Goal: Task Accomplishment & Management: Manage account settings

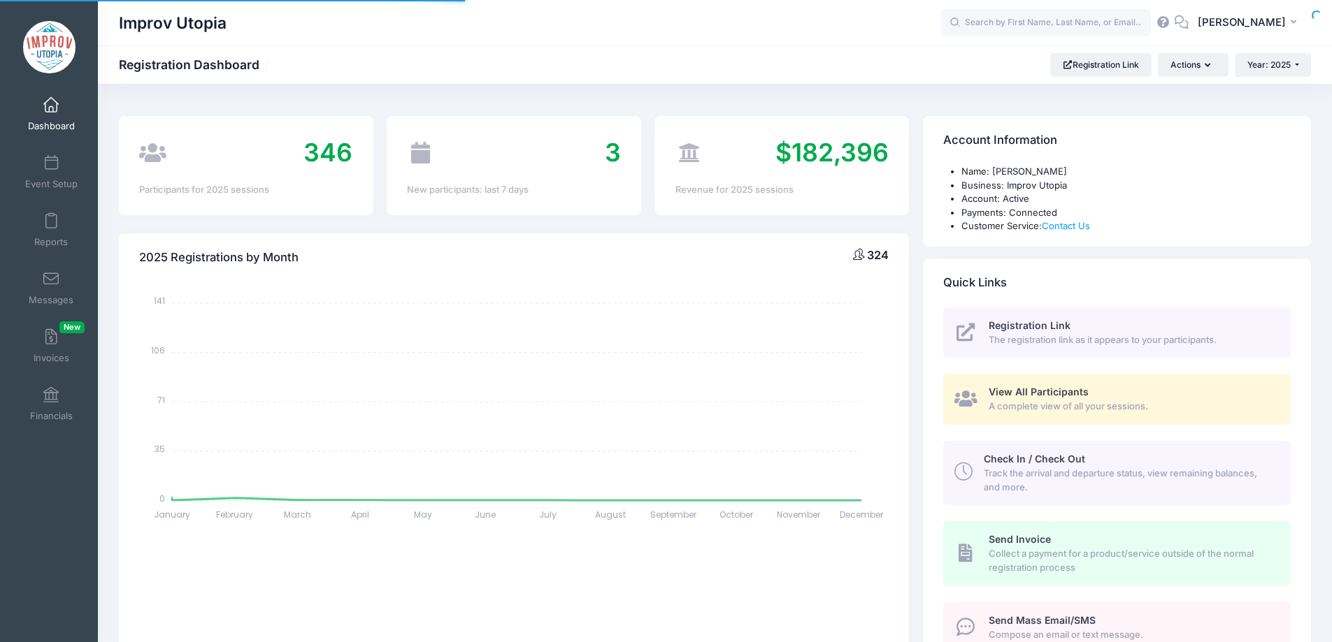
select select
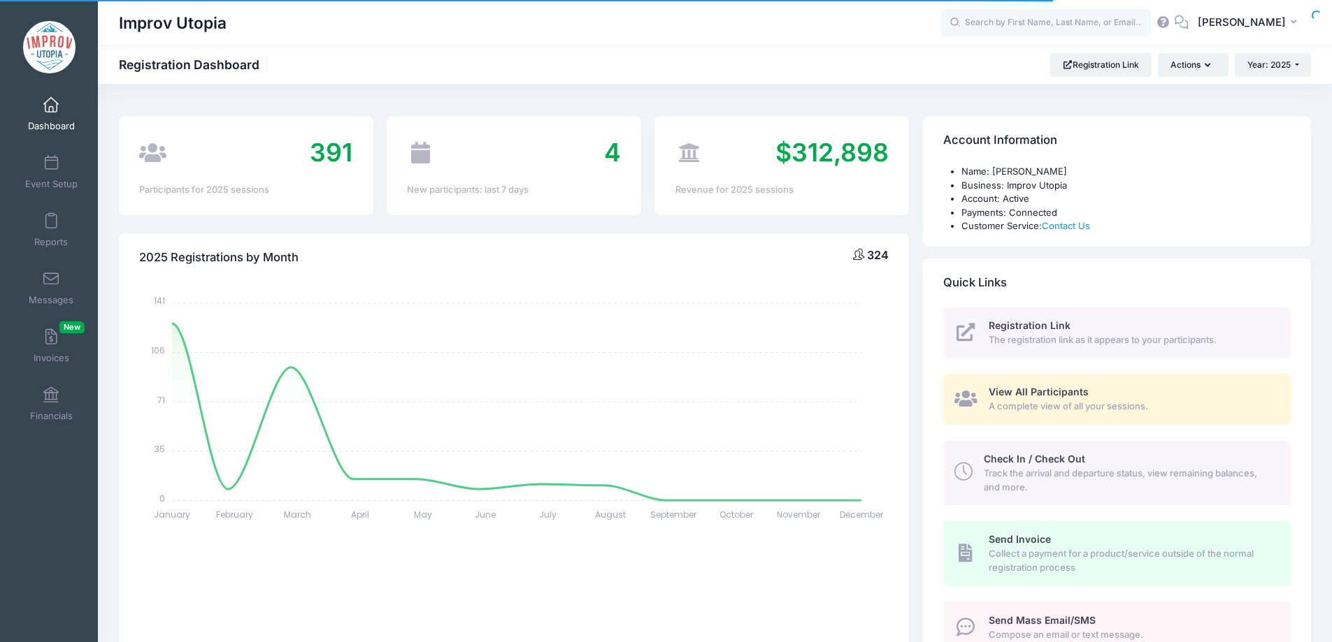
click at [51, 278] on span at bounding box center [51, 279] width 0 height 15
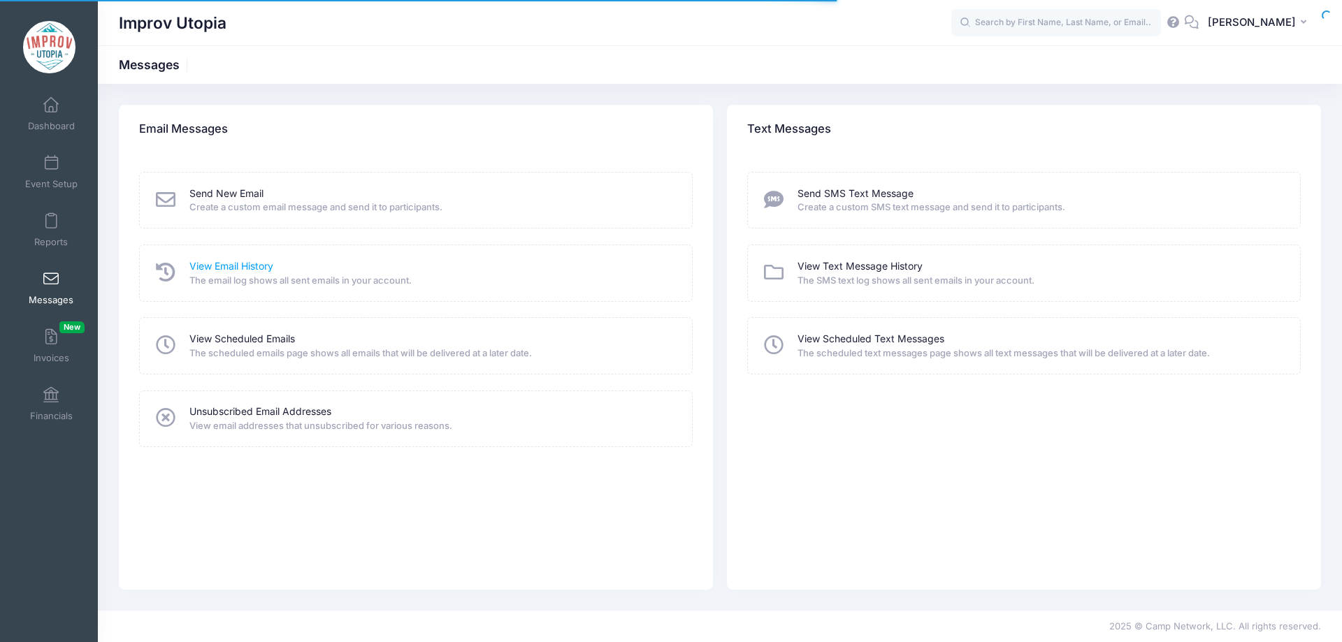
click at [217, 262] on link "View Email History" at bounding box center [231, 266] width 84 height 15
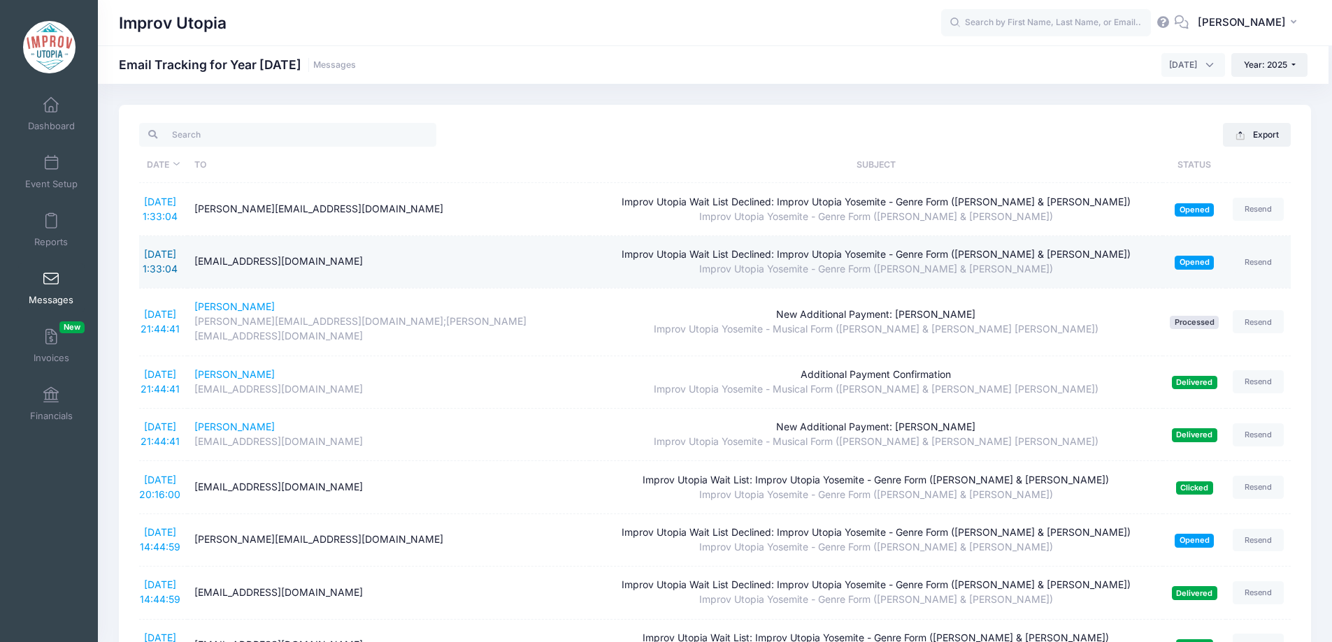
click at [170, 254] on link "8/21/2025 1:33:04" at bounding box center [160, 261] width 35 height 27
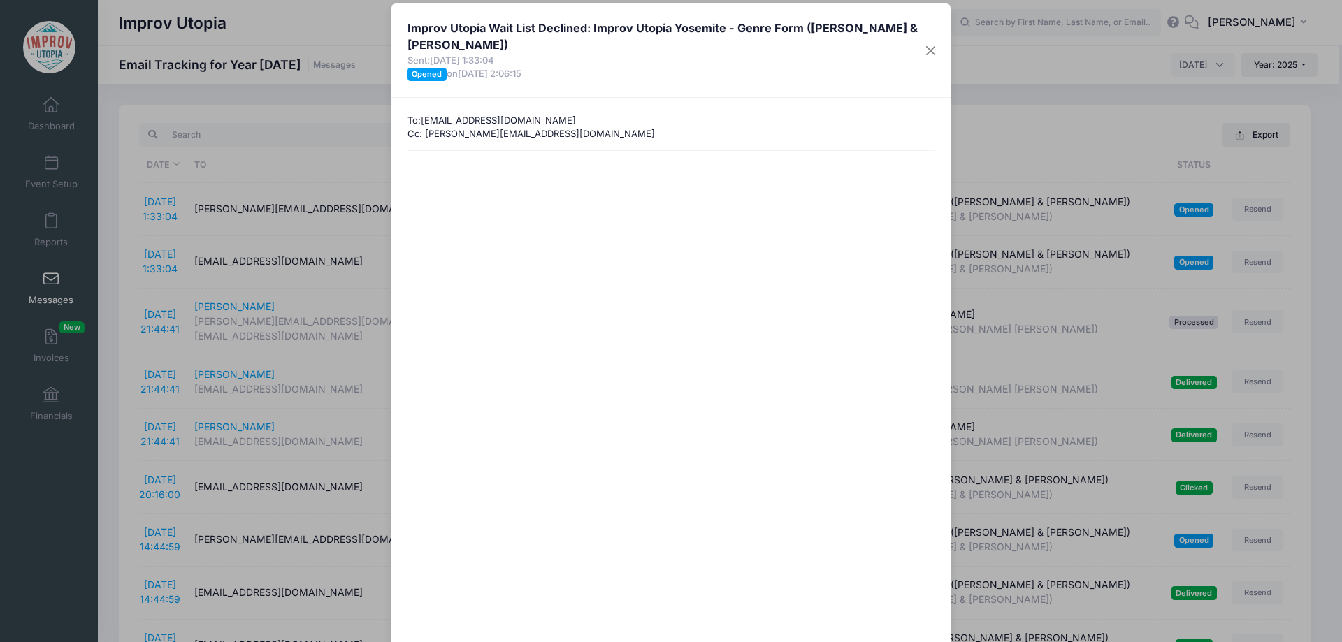
click at [521, 69] on span "8/21/2025 2:06:15" at bounding box center [490, 73] width 64 height 11
click at [630, 99] on div "To: marielsena@gmail.com Cc: jacque@improvutopia.com" at bounding box center [670, 451] width 559 height 706
click at [350, 92] on div "Improv Utopia Wait List Declined: Improv Utopia Yosemite - Genre Form (Nick Arm…" at bounding box center [671, 321] width 1342 height 642
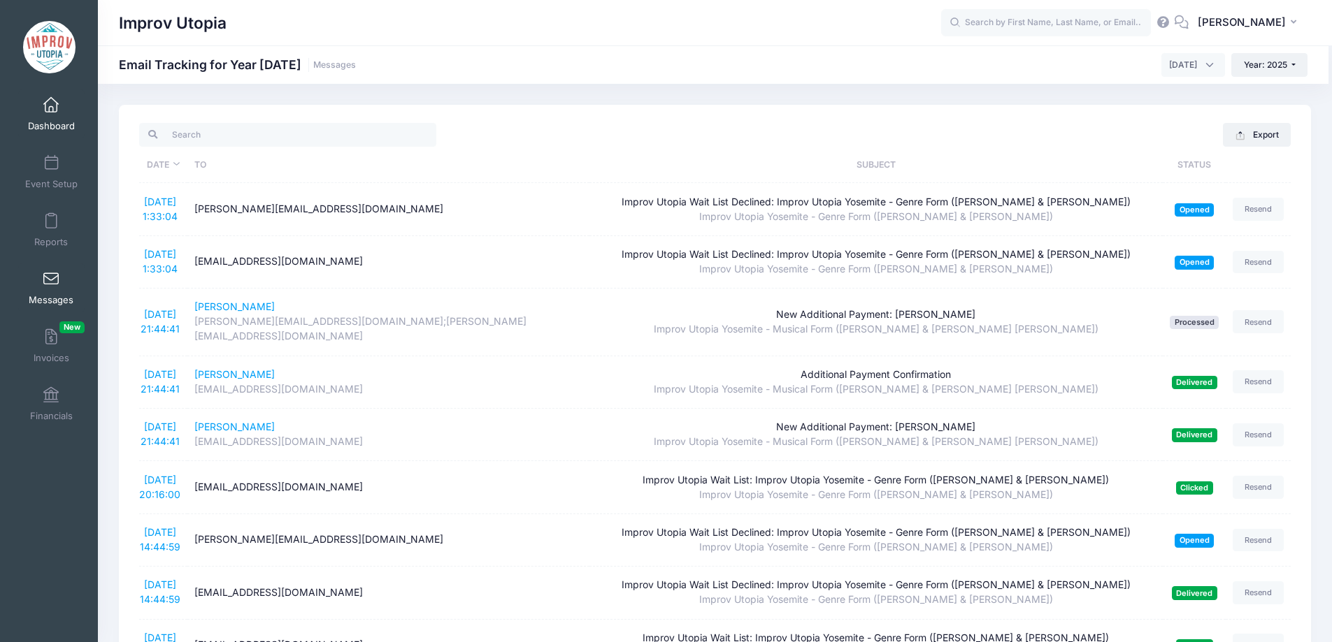
click at [51, 103] on span at bounding box center [51, 105] width 0 height 15
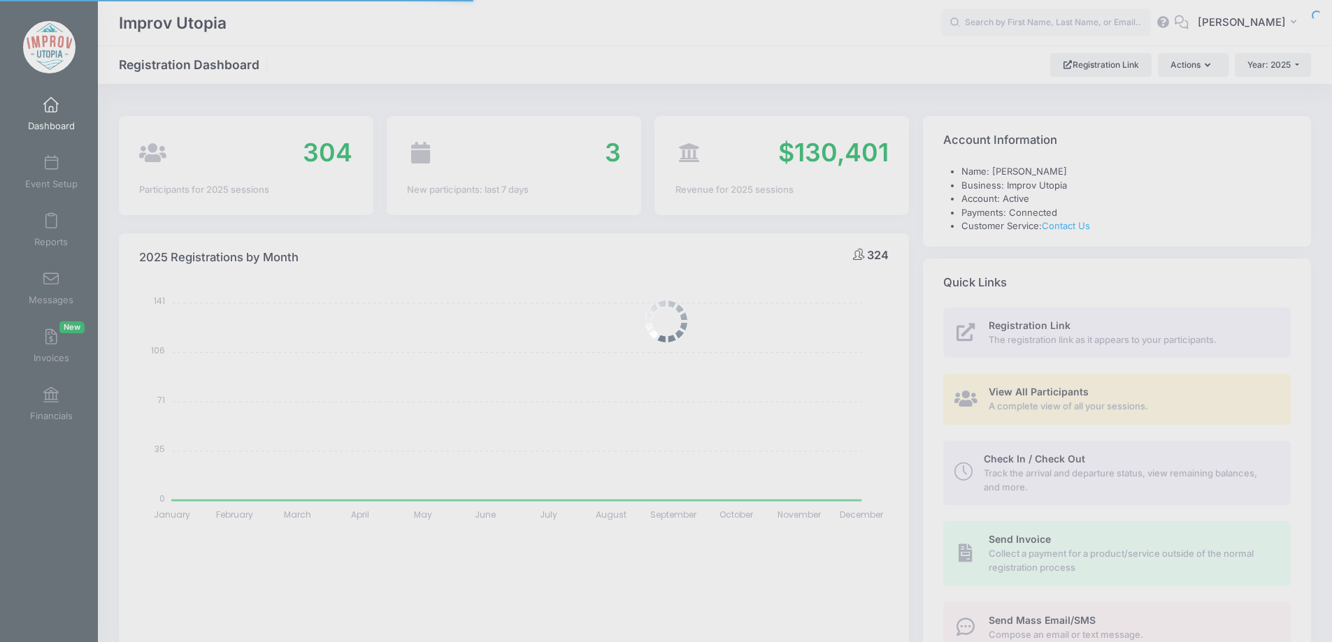
select select
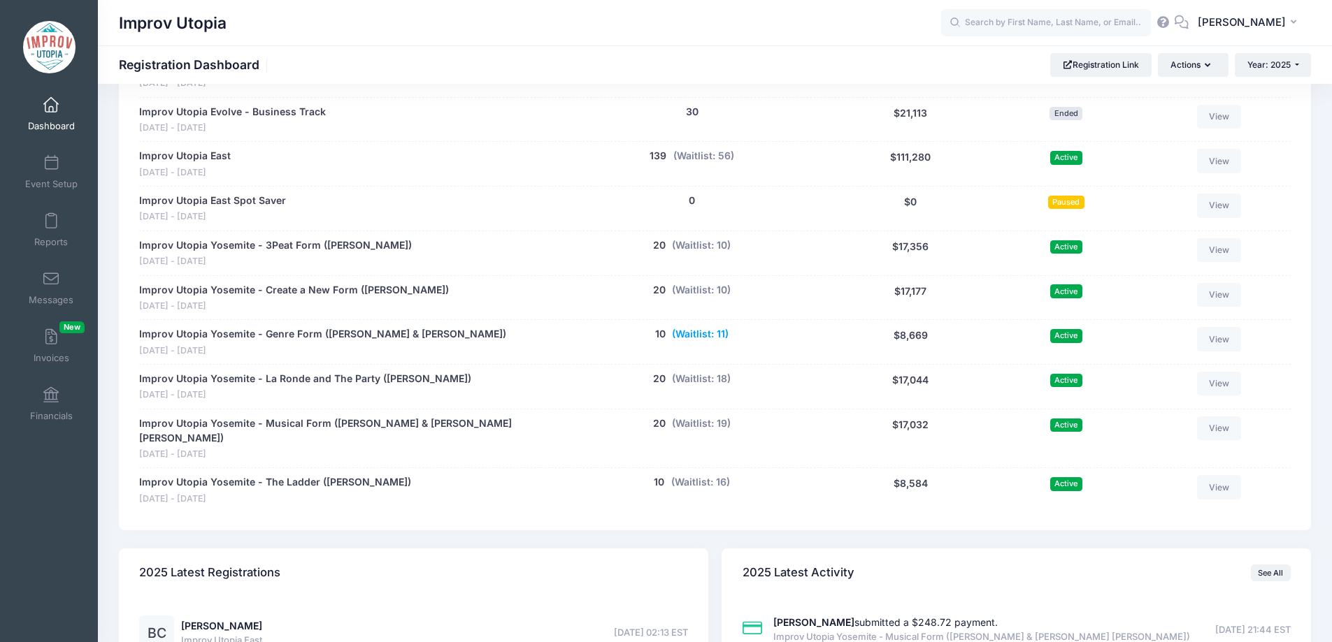
click at [710, 336] on button "(Waitlist: 11)" at bounding box center [700, 334] width 57 height 15
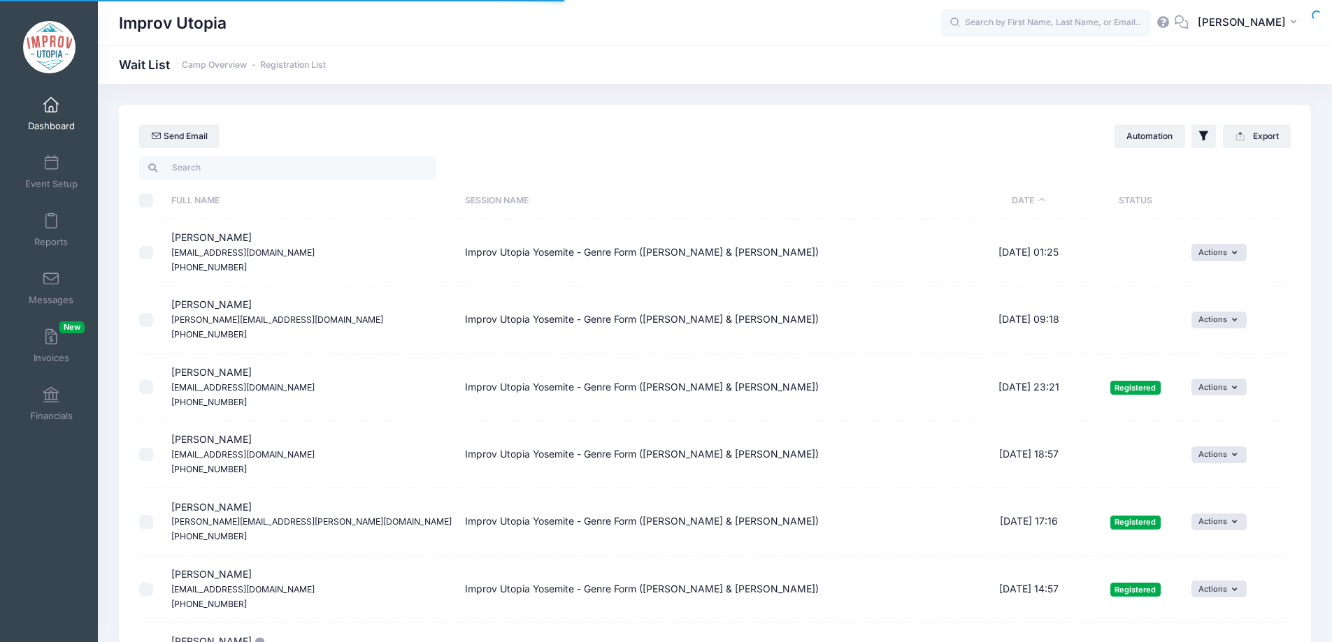
select select "50"
click at [211, 168] on input "search" at bounding box center [287, 168] width 297 height 24
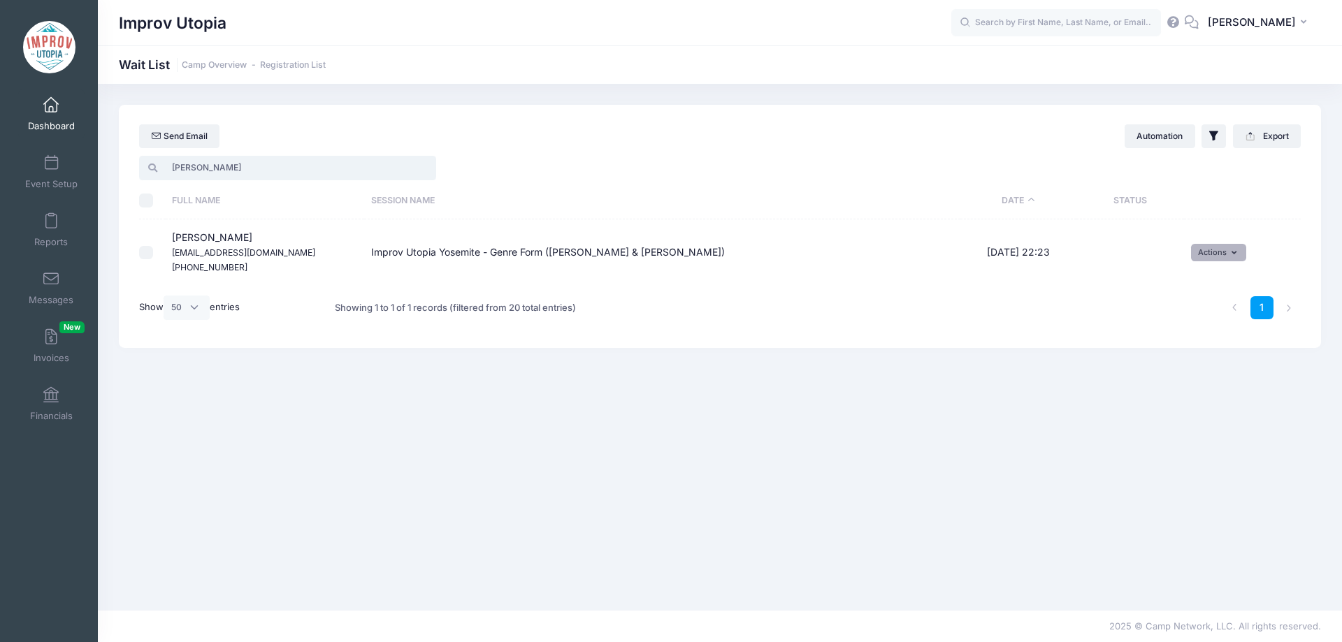
type input "shawn"
click at [1214, 256] on button "Actions" at bounding box center [1218, 252] width 55 height 17
click at [1211, 285] on link "Invite" at bounding box center [1208, 283] width 61 height 27
click at [900, 267] on select "1 2 3 4 5 6 7 8 9 10 11 12 13 14 15 16 17 18 19 20 21 22 23 24 25 26 27 28 29 3…" at bounding box center [889, 274] width 49 height 30
select select "22"
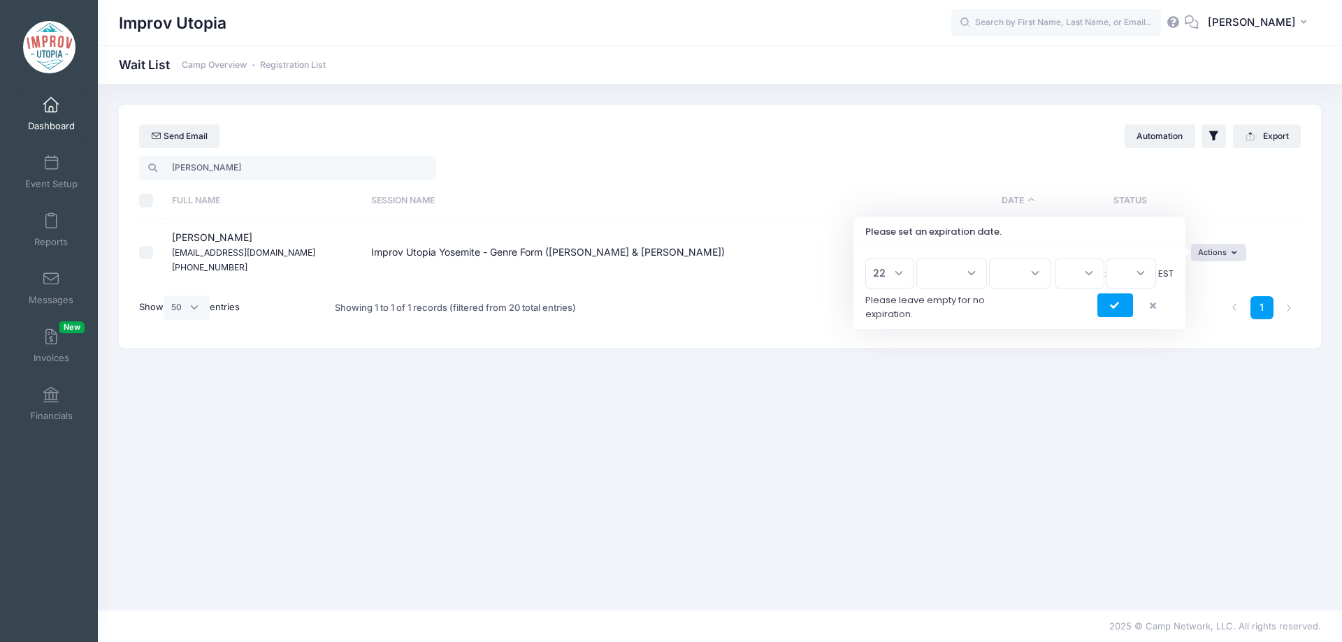
click at [870, 259] on select "1 2 3 4 5 6 7 8 9 10 11 12 13 14 15 16 17 18 19 20 21 22 23 24 25 26 27 28 29 3…" at bounding box center [889, 274] width 49 height 30
click at [960, 270] on select "Jan Feb Mar Apr May Jun Jul Aug Sep Oct Nov Dec" at bounding box center [951, 274] width 71 height 30
select select "7"
click at [923, 259] on select "Jan Feb Mar Apr May Jun Jul Aug Sep Oct Nov Dec" at bounding box center [951, 274] width 71 height 30
click at [1021, 268] on select "2026 2025" at bounding box center [1020, 274] width 62 height 30
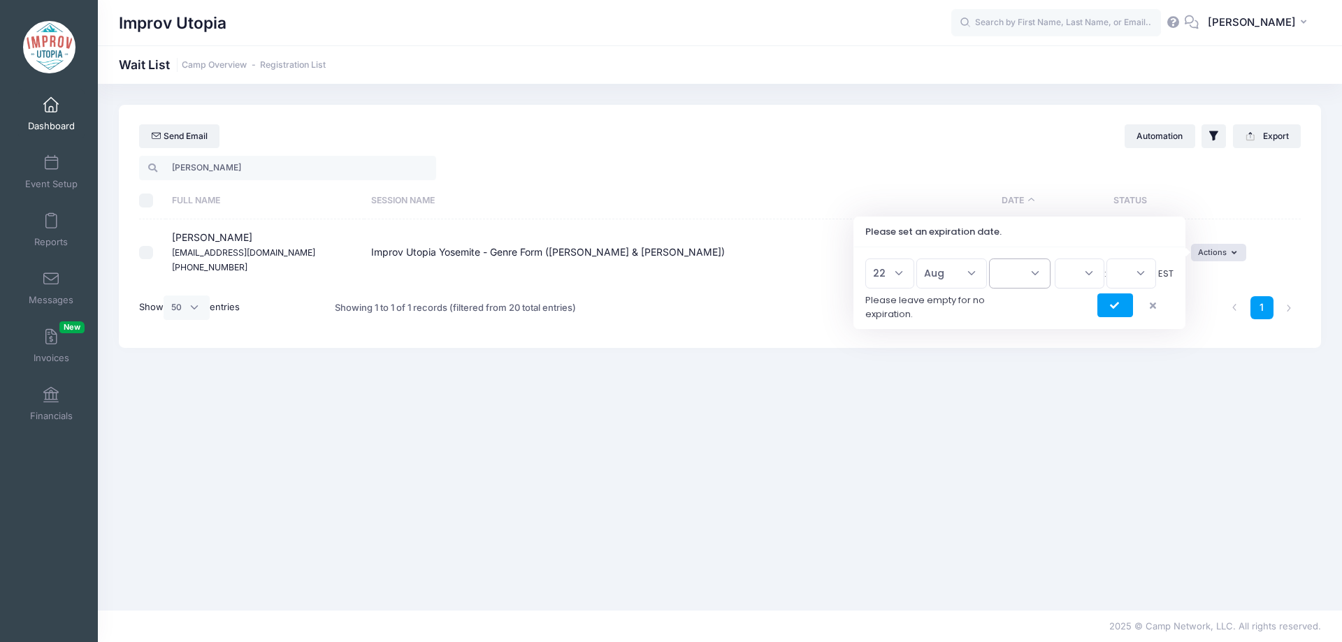
select select "2025"
click at [989, 259] on select "2026 2025" at bounding box center [1020, 274] width 62 height 30
click at [1077, 265] on select "00 01 02 03 04 05 06 07 08 09 10 11 12 13 14 15 16 17 18 19 20 21 22 23" at bounding box center [1080, 274] width 50 height 30
select select "16"
click at [1055, 259] on select "00 01 02 03 04 05 06 07 08 09 10 11 12 13 14 15 16 17 18 19 20 21 22 23" at bounding box center [1080, 274] width 50 height 30
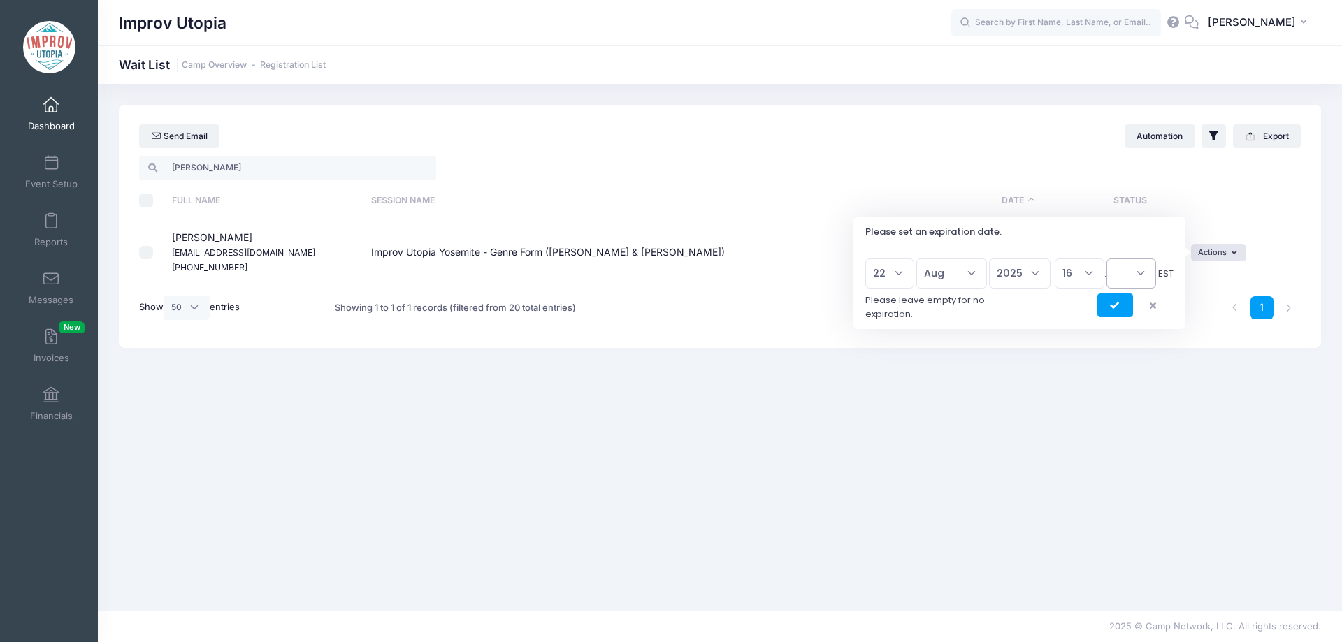
click at [1131, 274] on select "00 15 30 45" at bounding box center [1132, 274] width 50 height 30
select select "45"
click at [1107, 259] on select "00 15 30 45" at bounding box center [1132, 274] width 50 height 30
click at [1113, 306] on icon "submit" at bounding box center [1115, 306] width 11 height 0
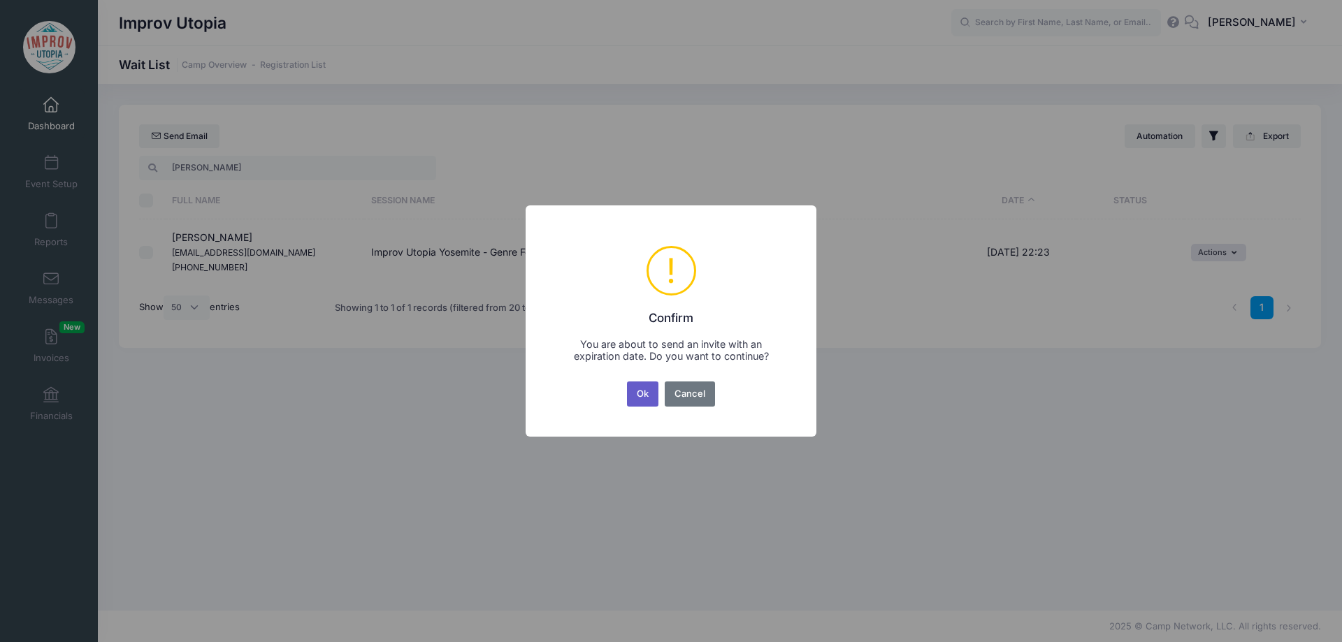
click at [647, 391] on button "Ok" at bounding box center [643, 394] width 32 height 25
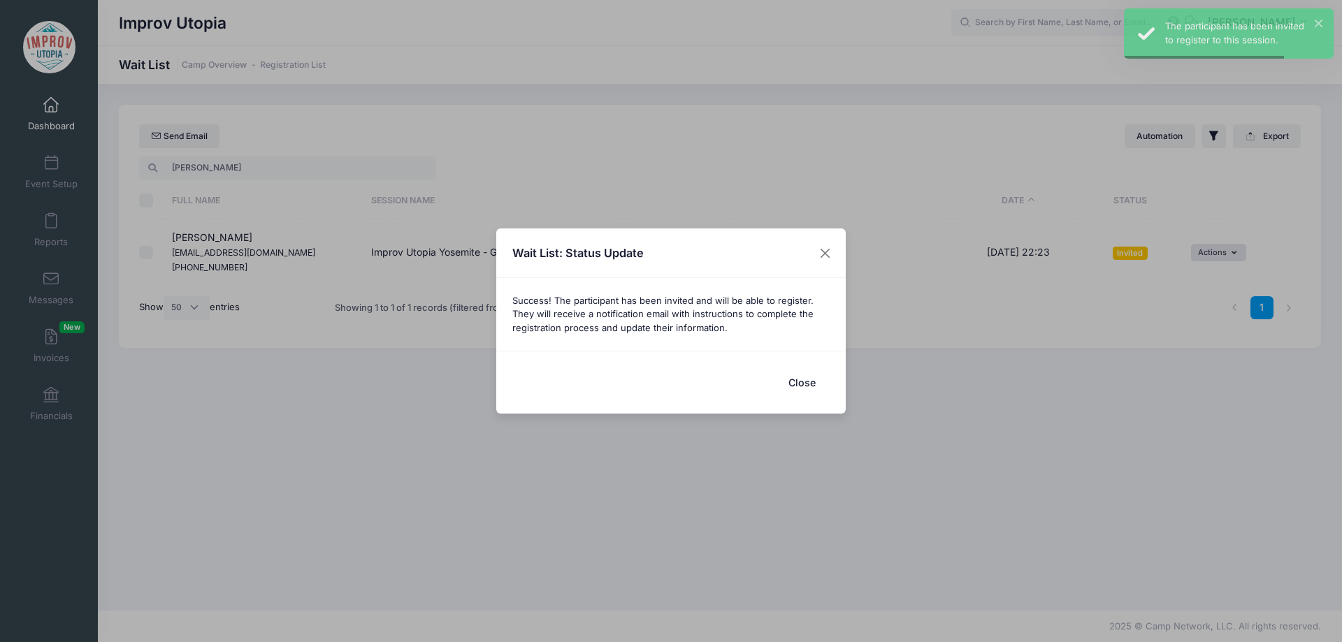
click at [819, 380] on button "Close" at bounding box center [802, 383] width 56 height 30
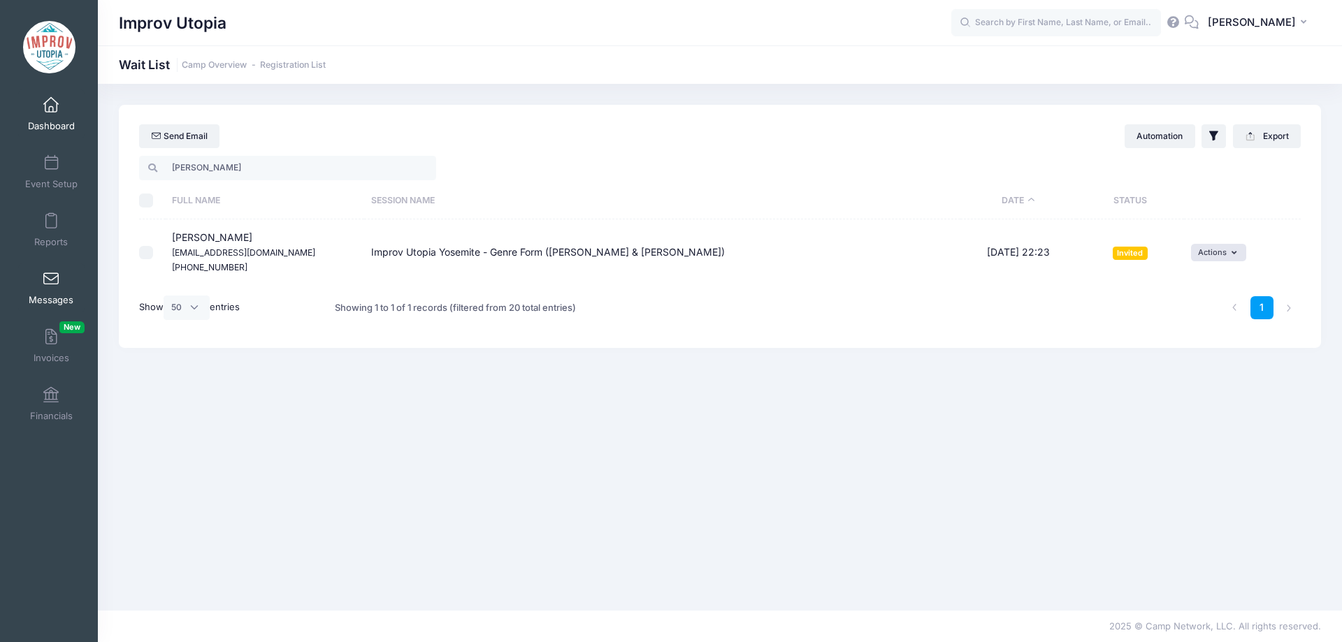
click at [51, 285] on span at bounding box center [51, 279] width 0 height 15
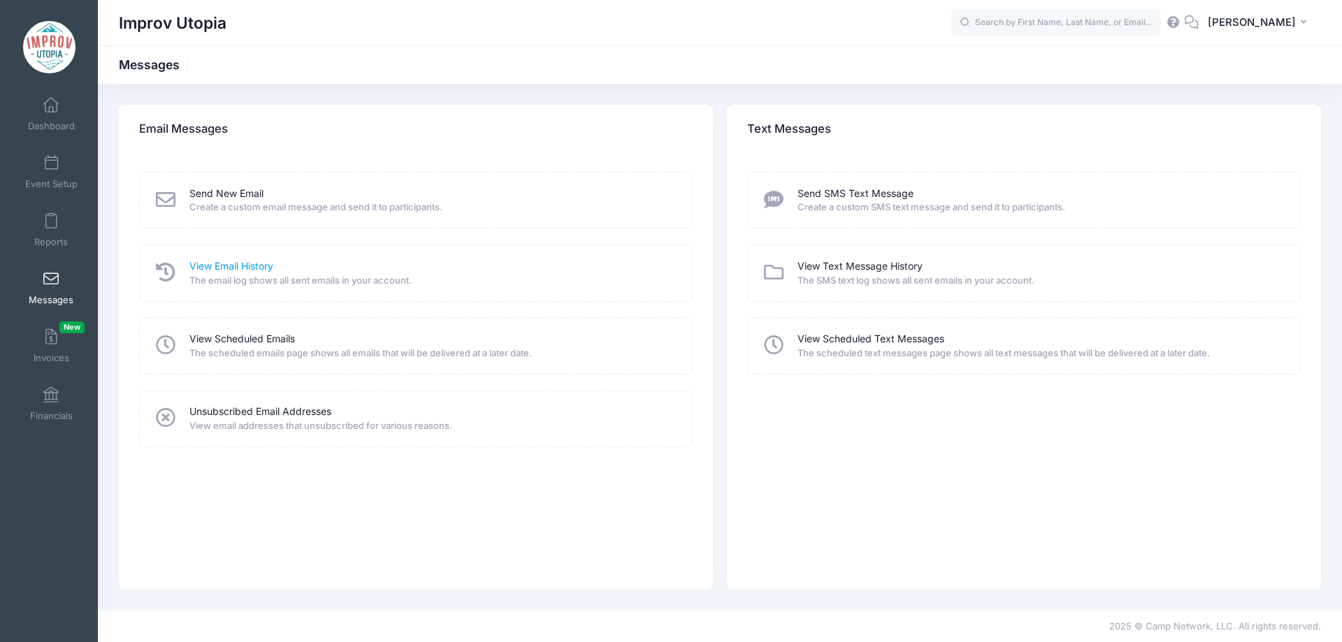
click at [243, 261] on link "View Email History" at bounding box center [231, 266] width 84 height 15
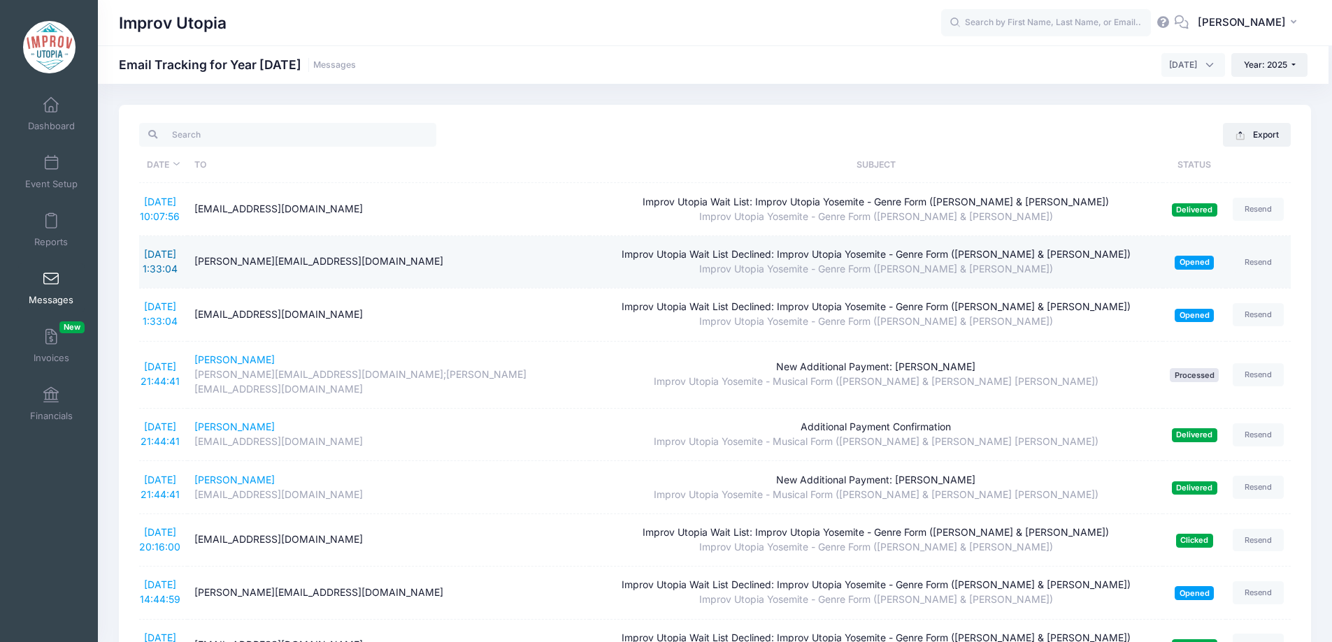
click at [167, 250] on link "[DATE] 1:33:04" at bounding box center [160, 261] width 35 height 27
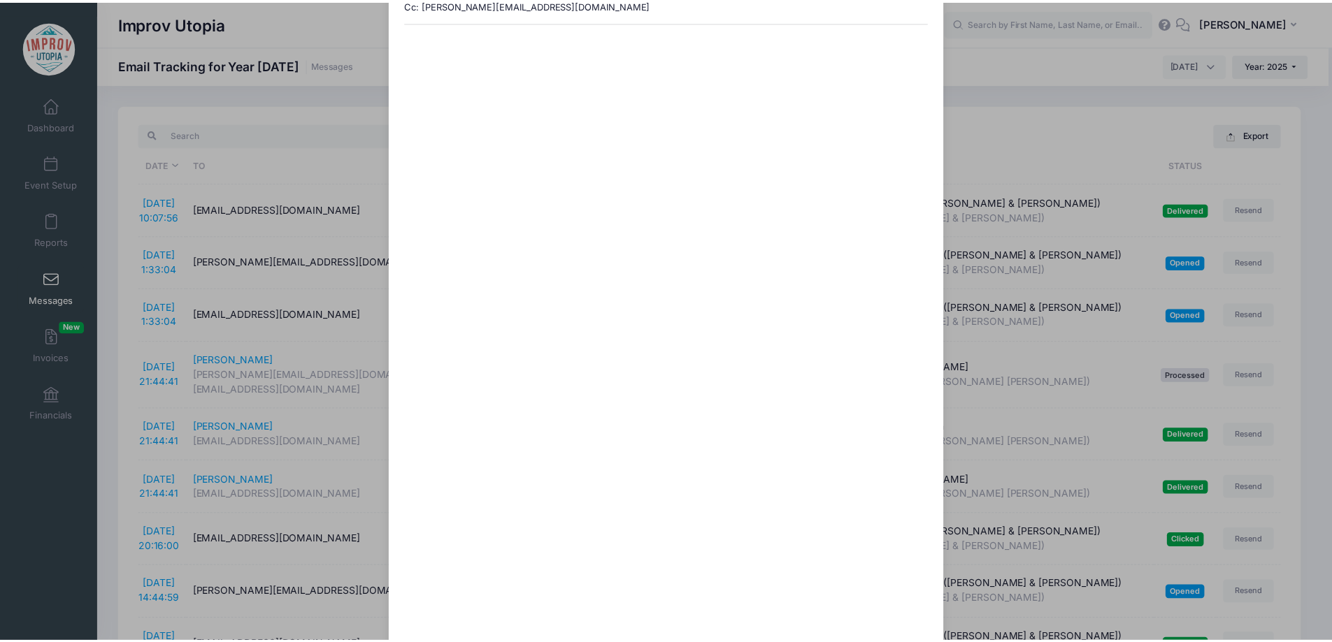
scroll to position [224, 0]
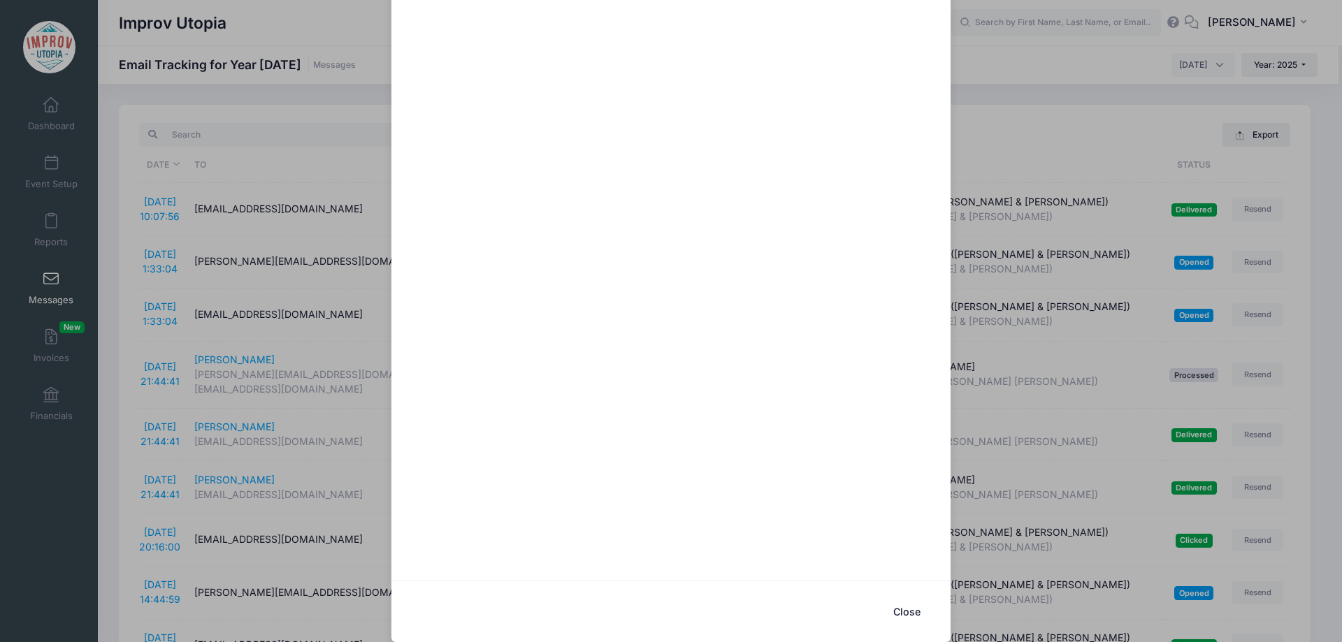
click at [115, 333] on div "Improv Utopia Wait List Declined: Improv Utopia Yosemite - Genre Form (Nick Arm…" at bounding box center [671, 321] width 1342 height 642
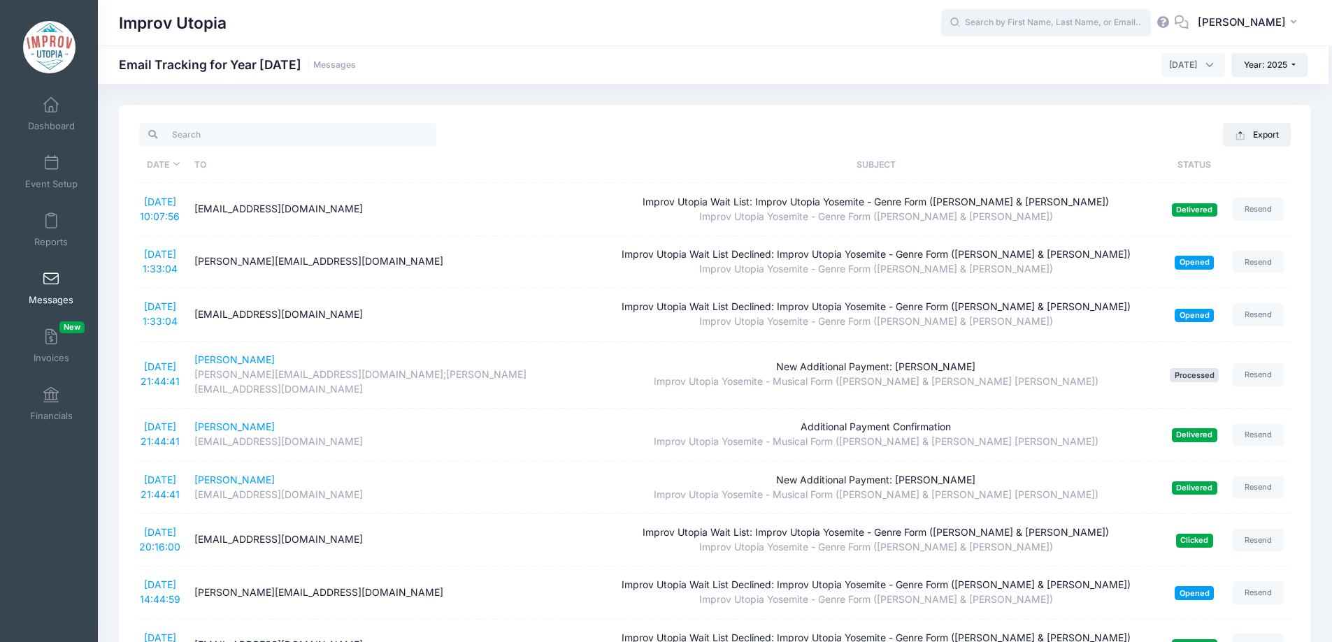
click at [1033, 29] on input "text" at bounding box center [1046, 23] width 210 height 28
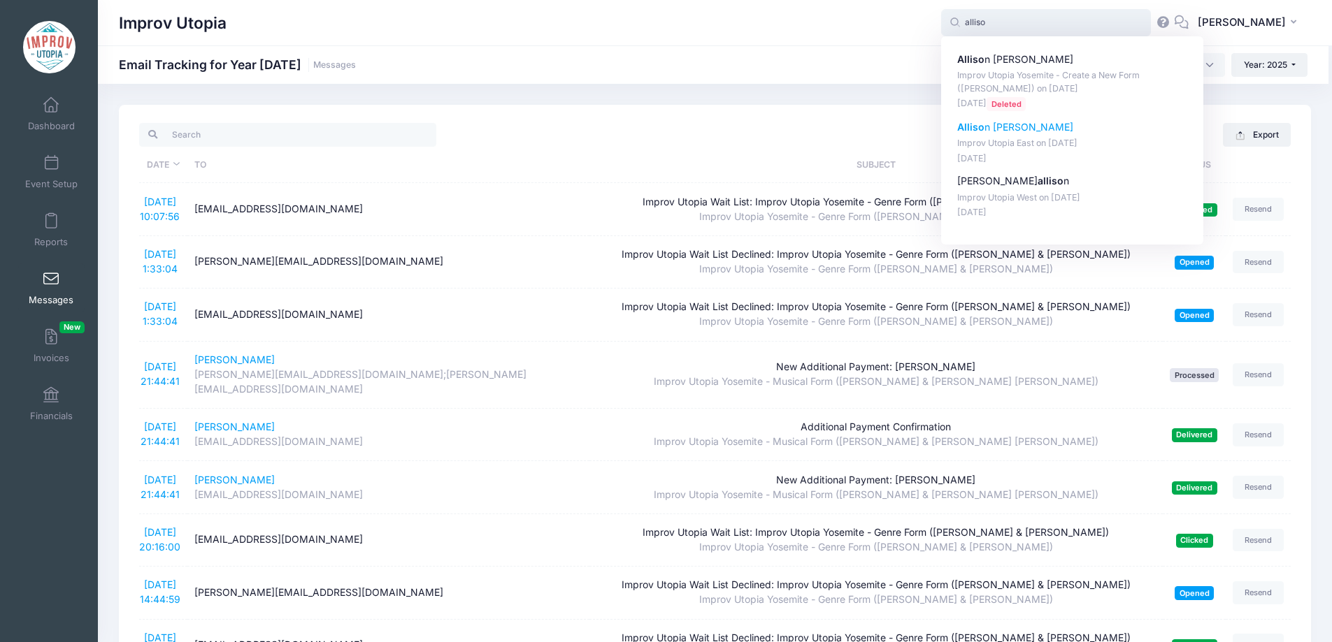
click at [1022, 122] on p "[PERSON_NAME]" at bounding box center [1072, 127] width 231 height 15
type input "[PERSON_NAME] (Improv Utopia East, [DATE])"
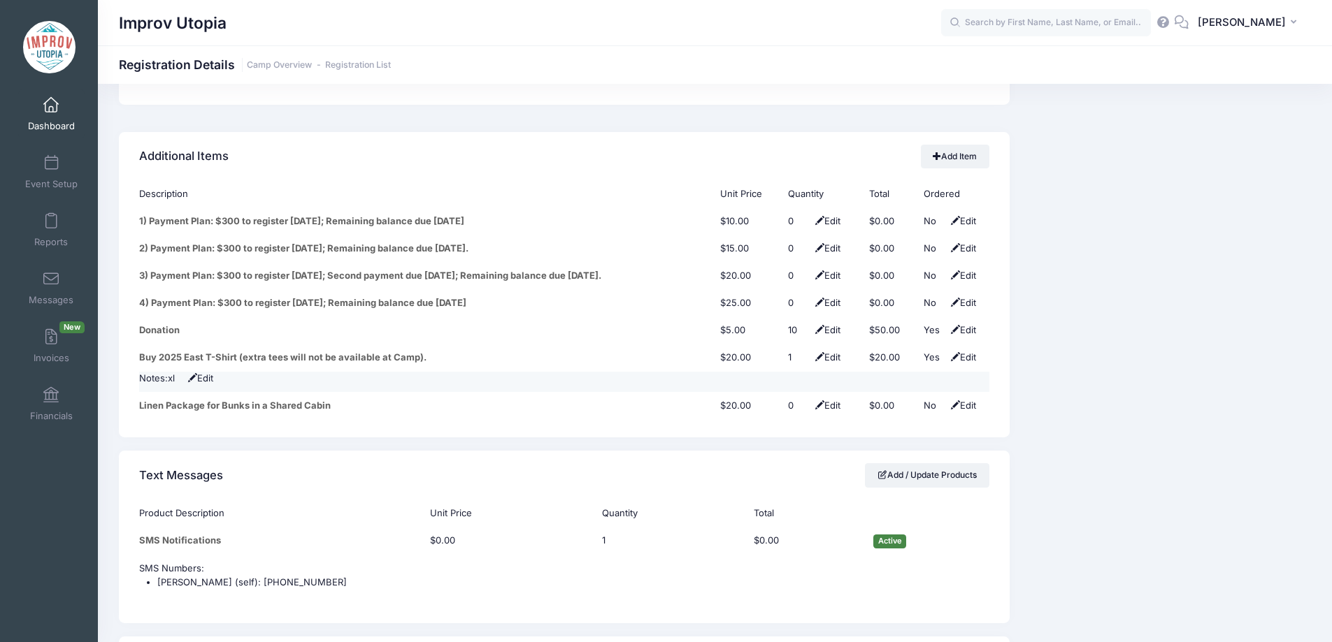
scroll to position [1764, 0]
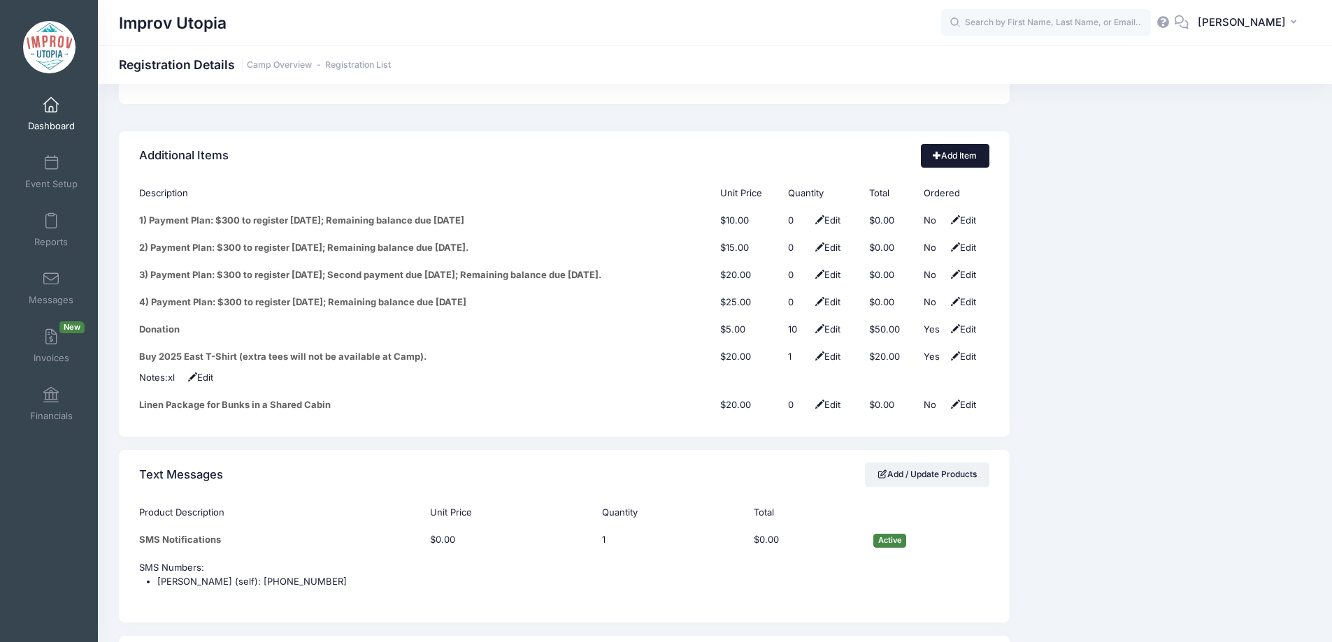
click at [932, 144] on link "Add Item" at bounding box center [955, 156] width 69 height 24
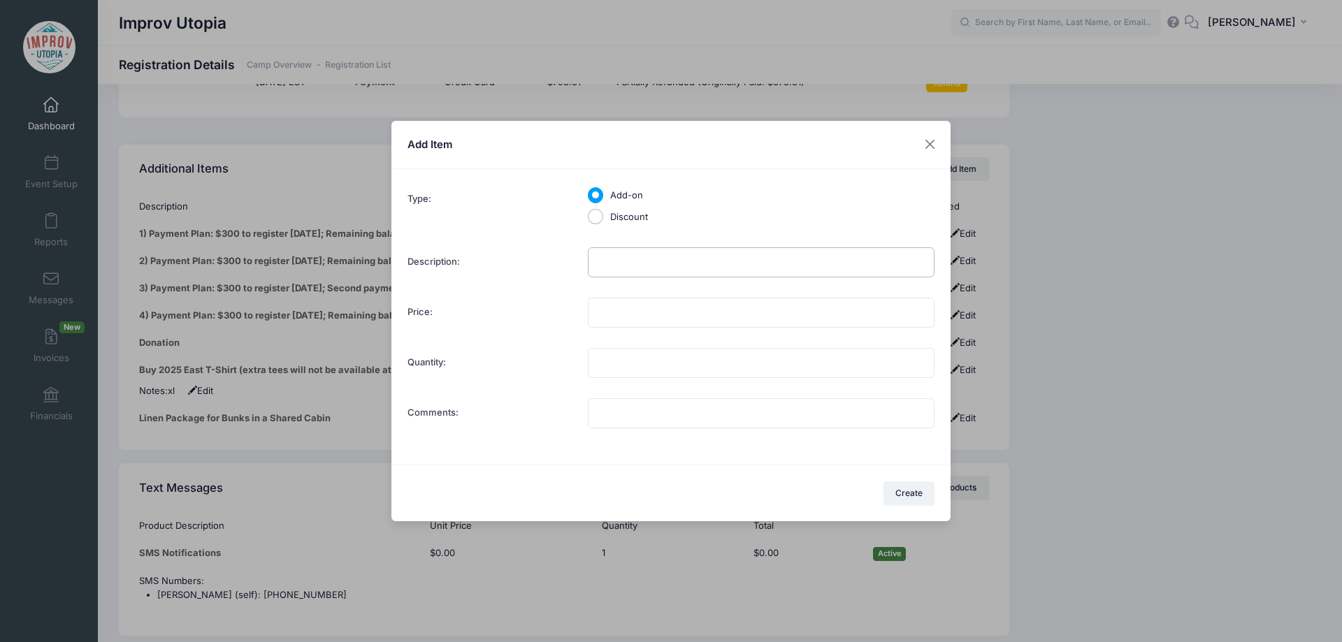
click at [636, 264] on input "Description:" at bounding box center [761, 262] width 347 height 30
type input "Linen Pack"
click at [632, 315] on input "Price:" at bounding box center [761, 313] width 347 height 30
type input "20.00"
click at [616, 366] on input "Quantity:" at bounding box center [761, 363] width 347 height 30
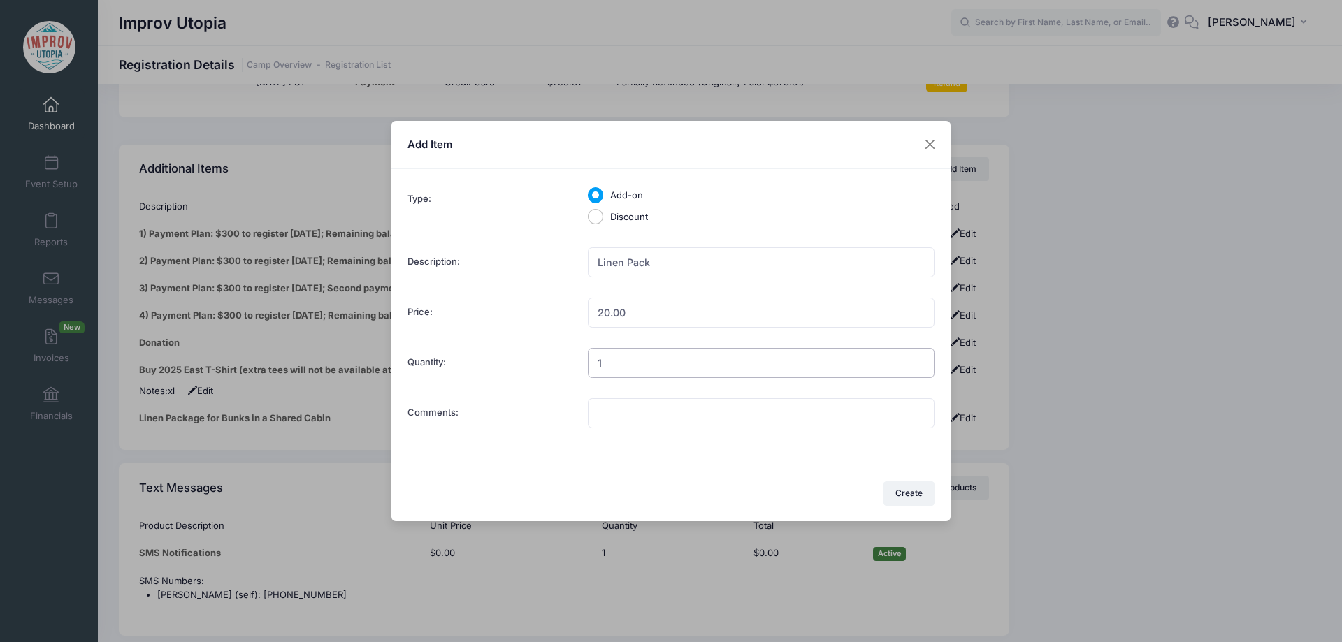
type input "1"
click at [700, 342] on div "Type: Add-on Discount Multiple values The selected items contain different valu…" at bounding box center [672, 309] width 528 height 249
click at [911, 489] on button "Create" at bounding box center [910, 494] width 52 height 24
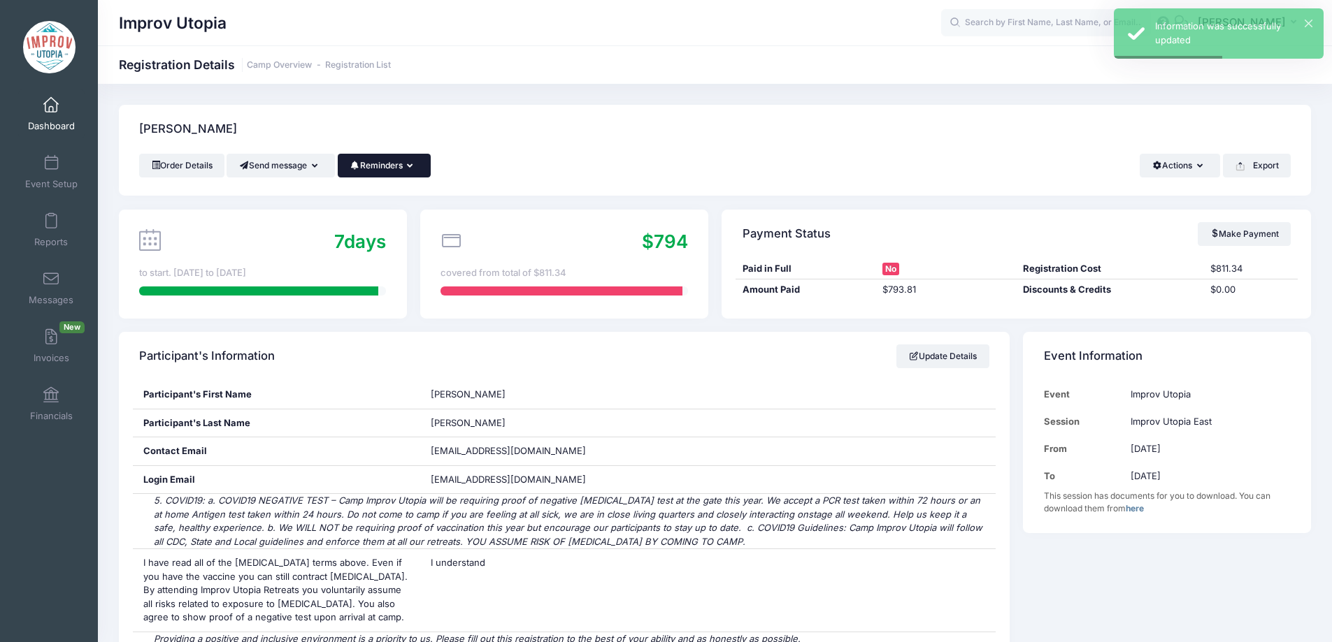
click at [401, 164] on button "Reminders" at bounding box center [384, 166] width 93 height 24
click at [401, 199] on link "Send Payment Reminder" at bounding box center [353, 200] width 157 height 27
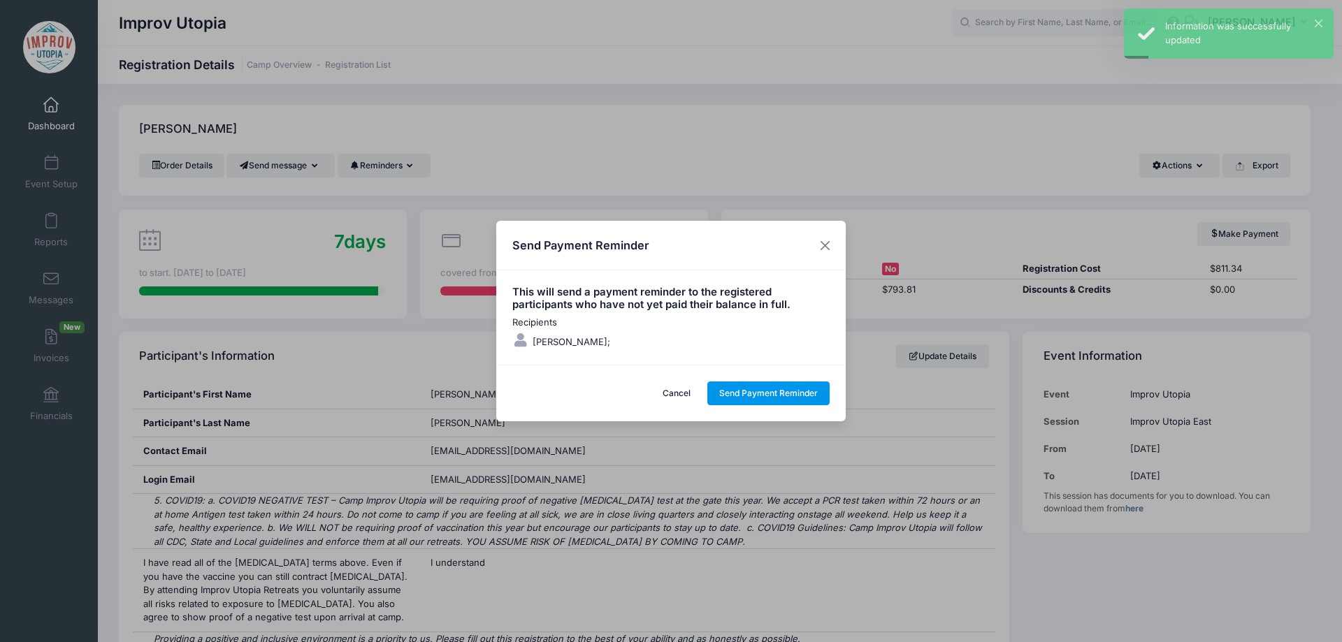
click at [763, 386] on button "Send Payment Reminder" at bounding box center [768, 394] width 123 height 24
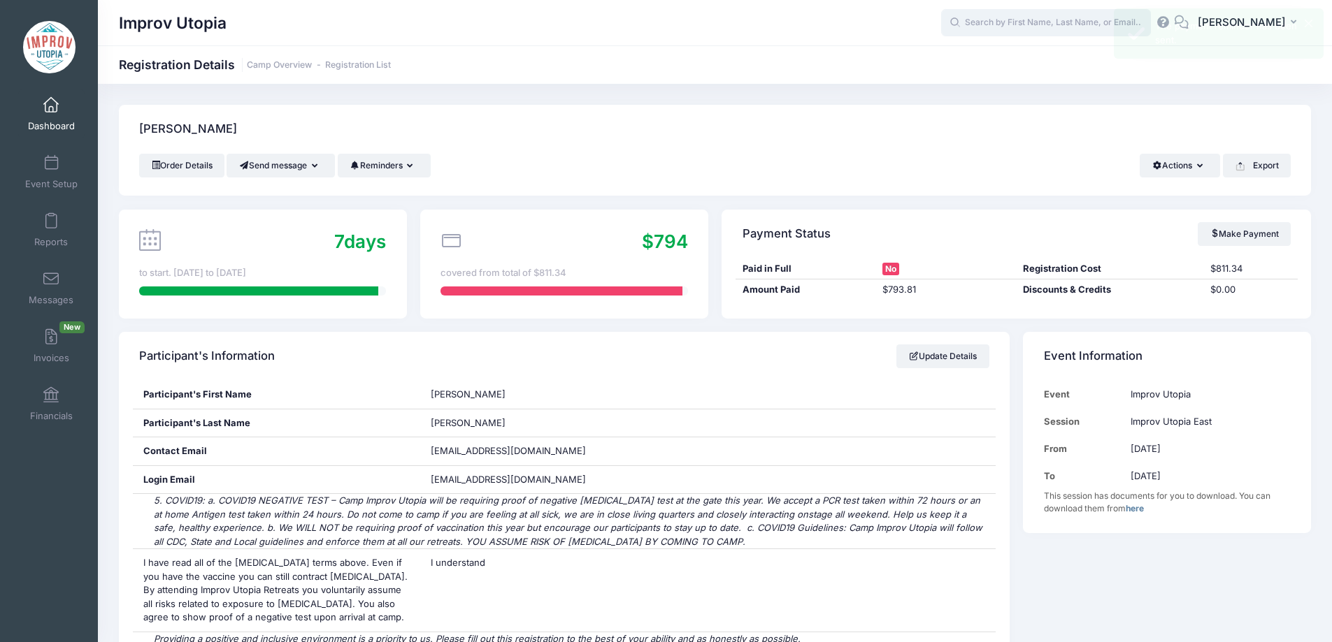
click at [1032, 24] on input "text" at bounding box center [1046, 23] width 210 height 28
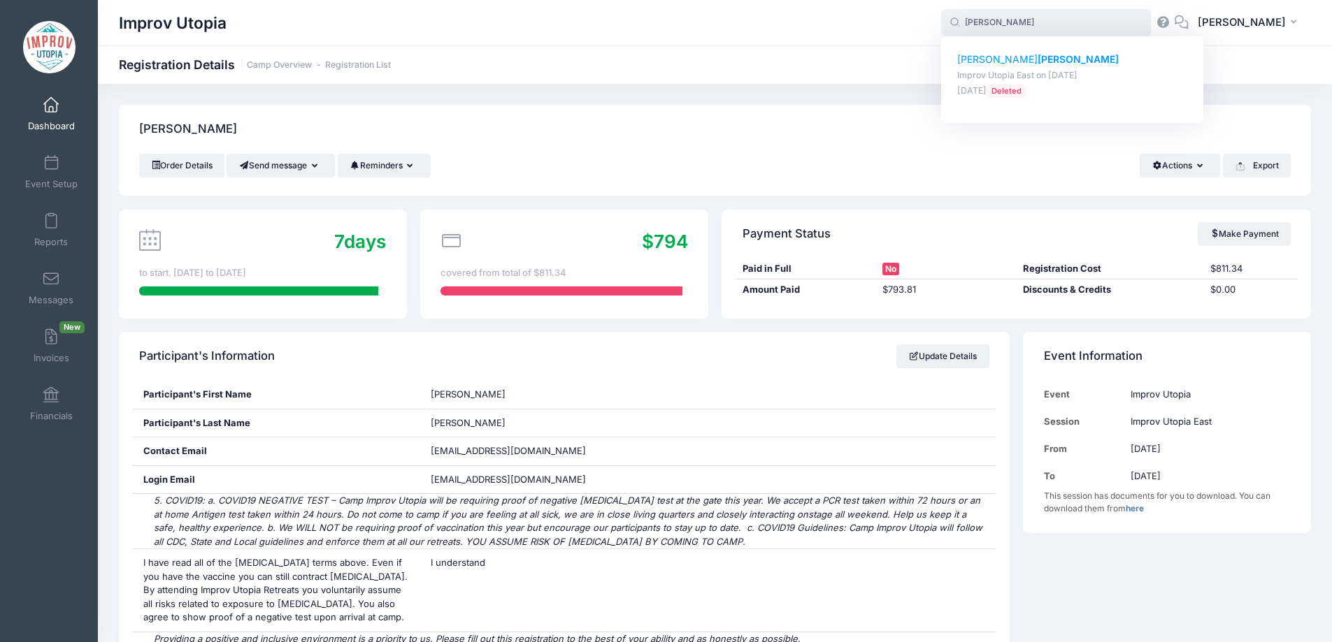
click at [1048, 61] on p "Christopher George" at bounding box center [1072, 59] width 231 height 15
type input "Christopher George (Improv Utopia East, Aug-29, 2025)"
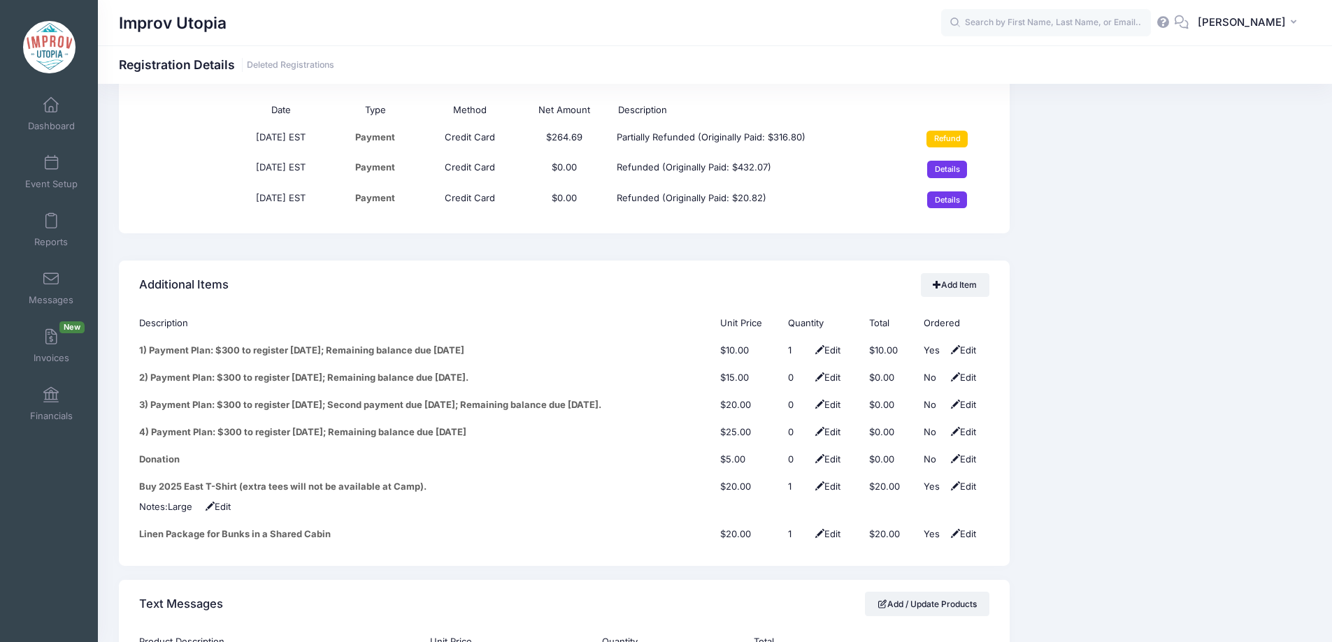
scroll to position [1662, 0]
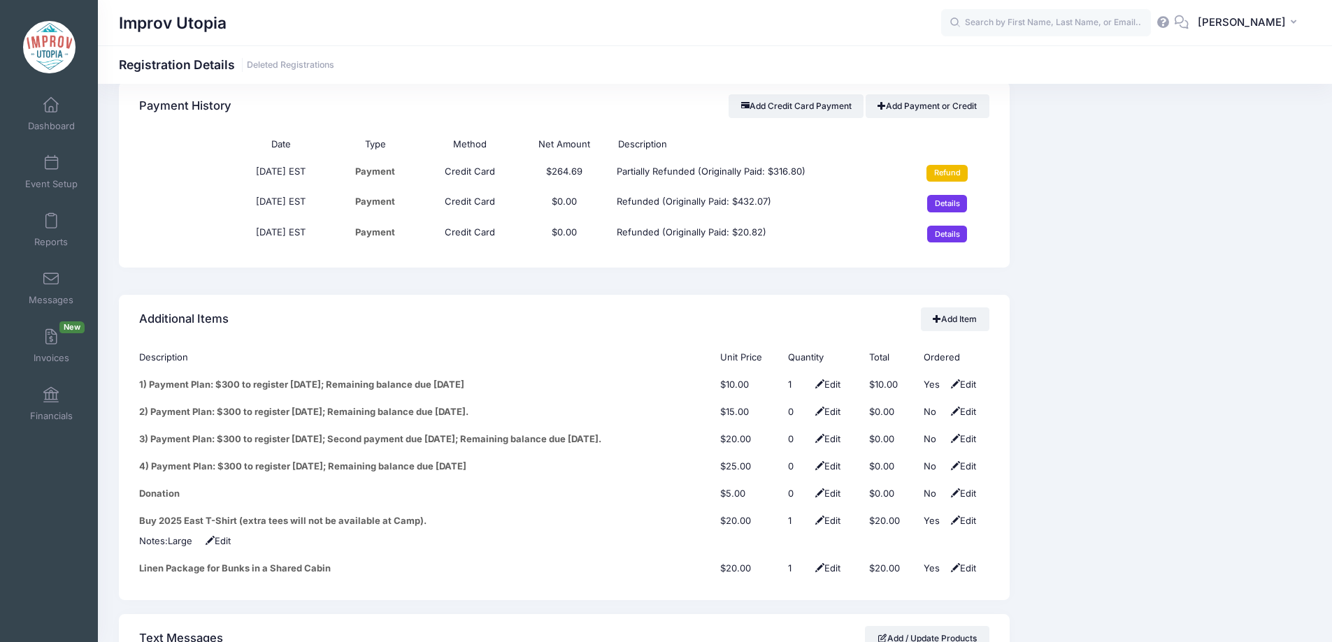
click at [956, 165] on input "Refund" at bounding box center [946, 173] width 41 height 17
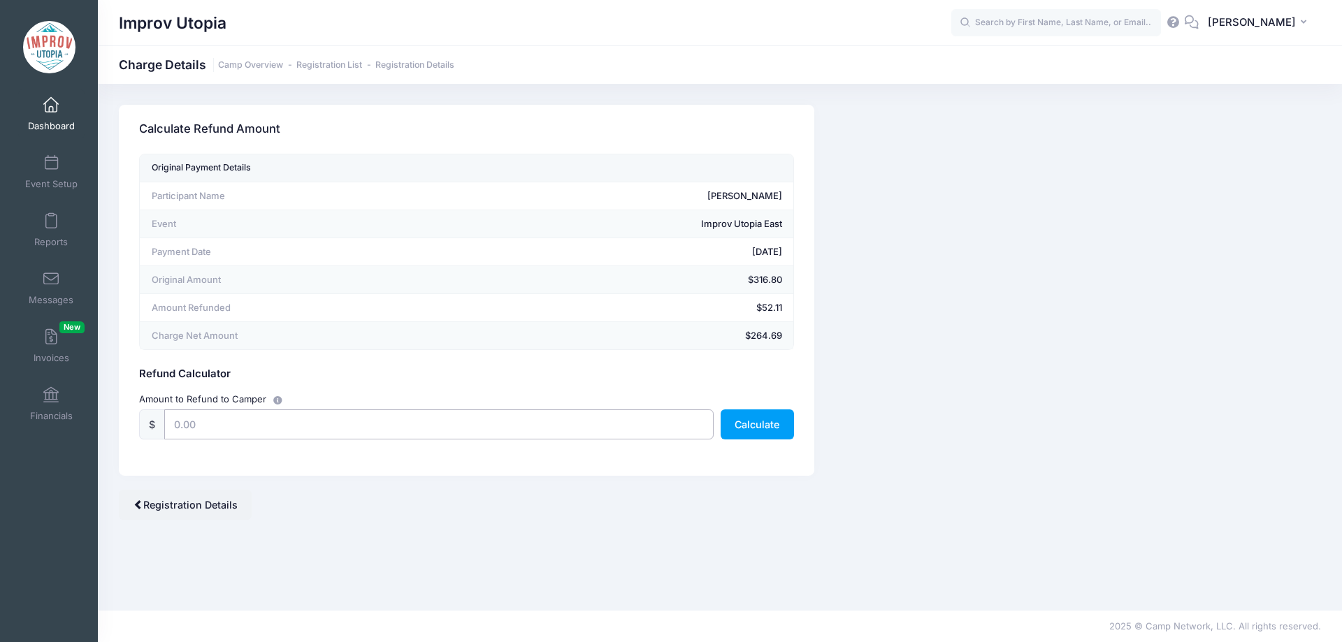
click at [217, 431] on input "text" at bounding box center [438, 425] width 549 height 30
type input "20"
drag, startPoint x: 772, startPoint y: 422, endPoint x: 750, endPoint y: 415, distance: 23.4
click at [750, 415] on button "Calculate" at bounding box center [757, 425] width 73 height 30
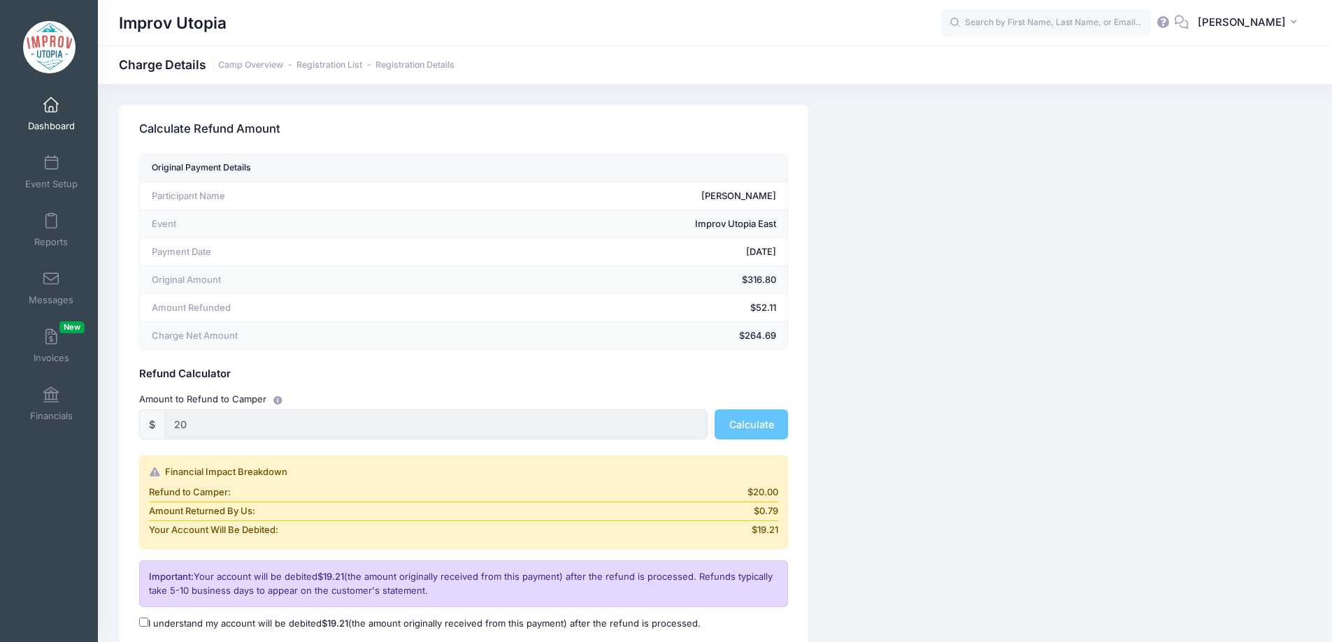
scroll to position [151, 0]
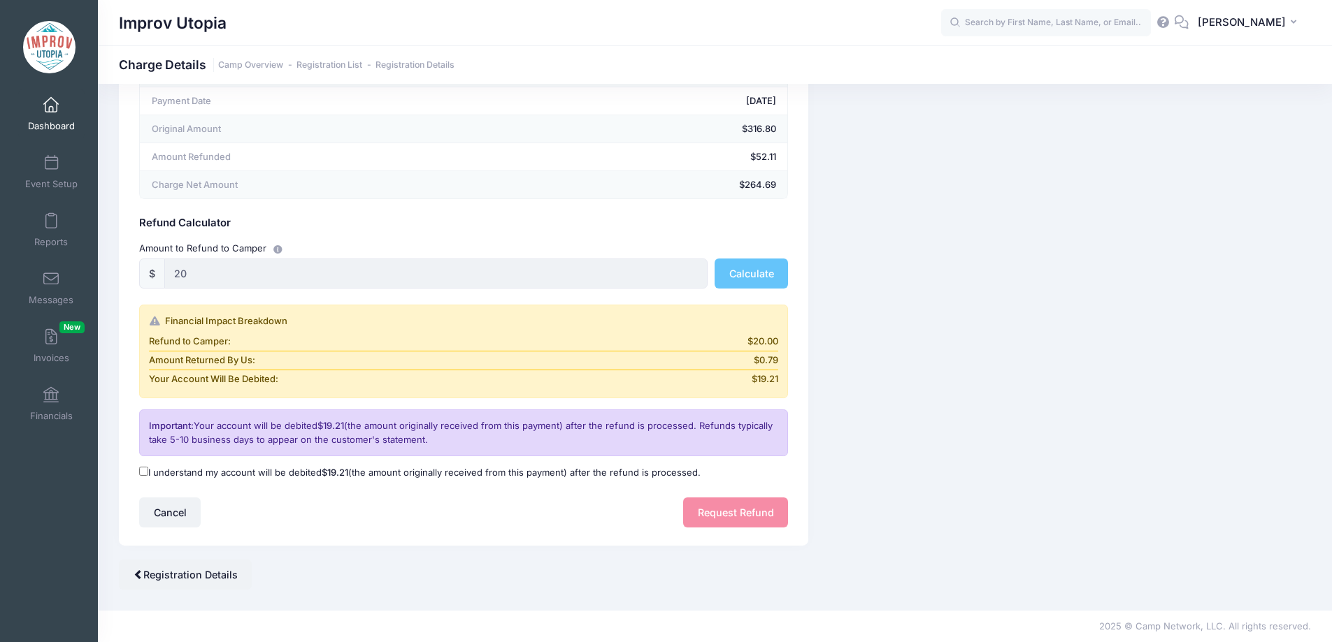
click at [136, 473] on div "I understand my account will be debited $19.21 (the amount originally received …" at bounding box center [464, 473] width 662 height 14
click at [143, 474] on input "I understand my account will be debited $19.21 (the amount originally received …" at bounding box center [143, 471] width 9 height 9
checkbox input "true"
click at [746, 519] on button "Request Refund" at bounding box center [735, 513] width 105 height 30
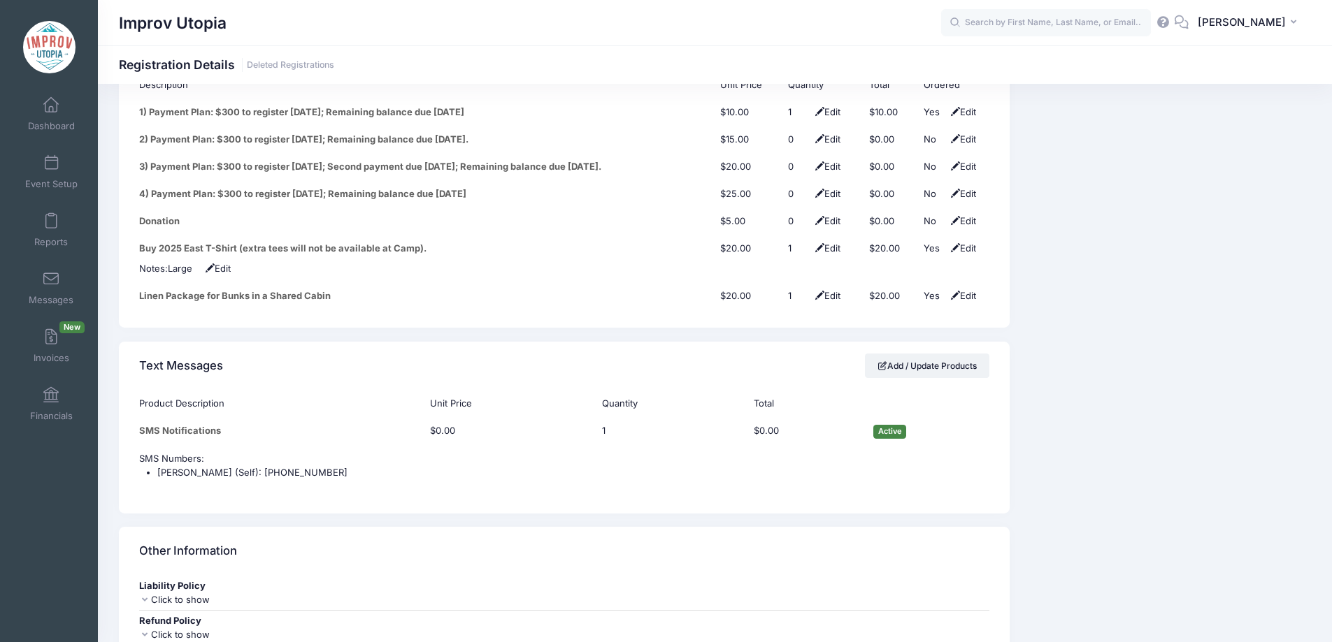
scroll to position [1878, 0]
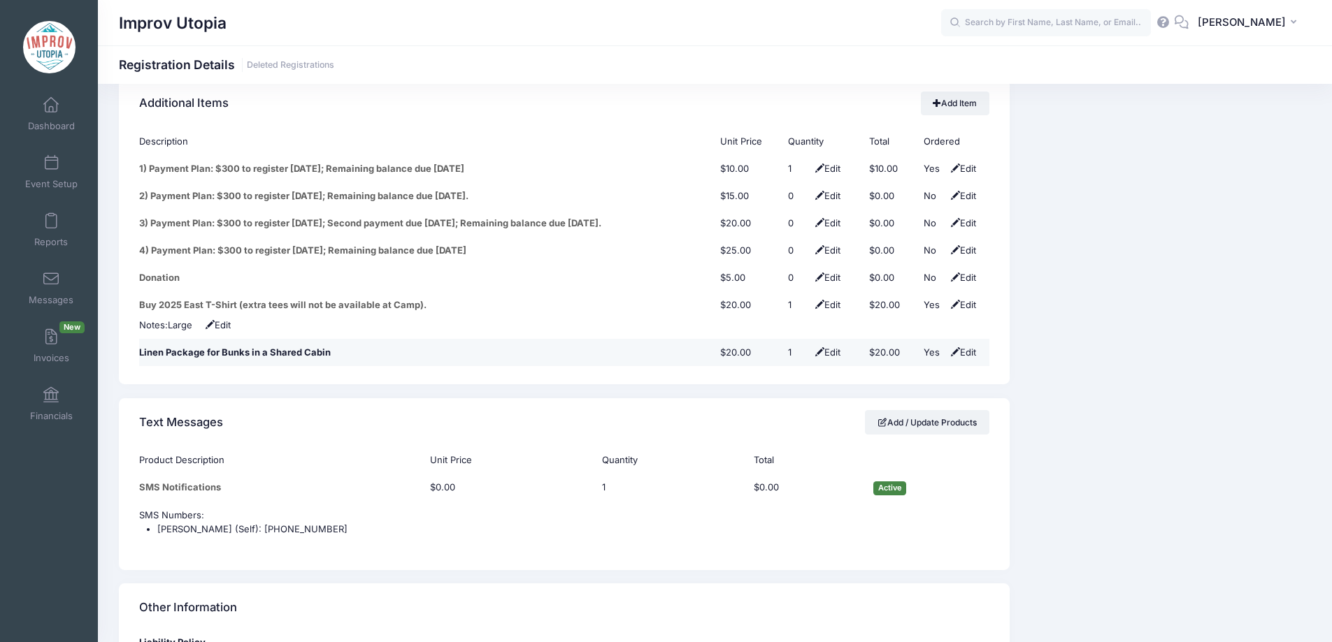
click at [953, 347] on span at bounding box center [955, 351] width 9 height 9
click at [941, 346] on select "No Yes" at bounding box center [938, 353] width 31 height 14
select select "0"
click at [923, 346] on select "No Yes" at bounding box center [938, 353] width 31 height 14
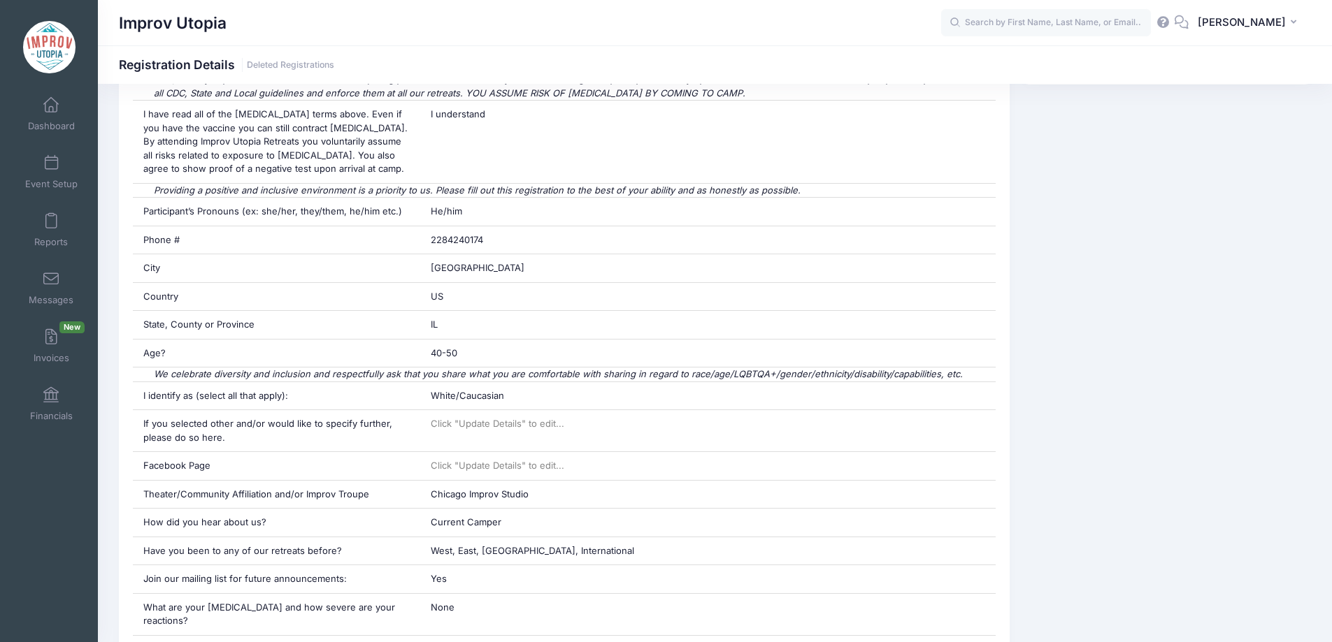
scroll to position [0, 0]
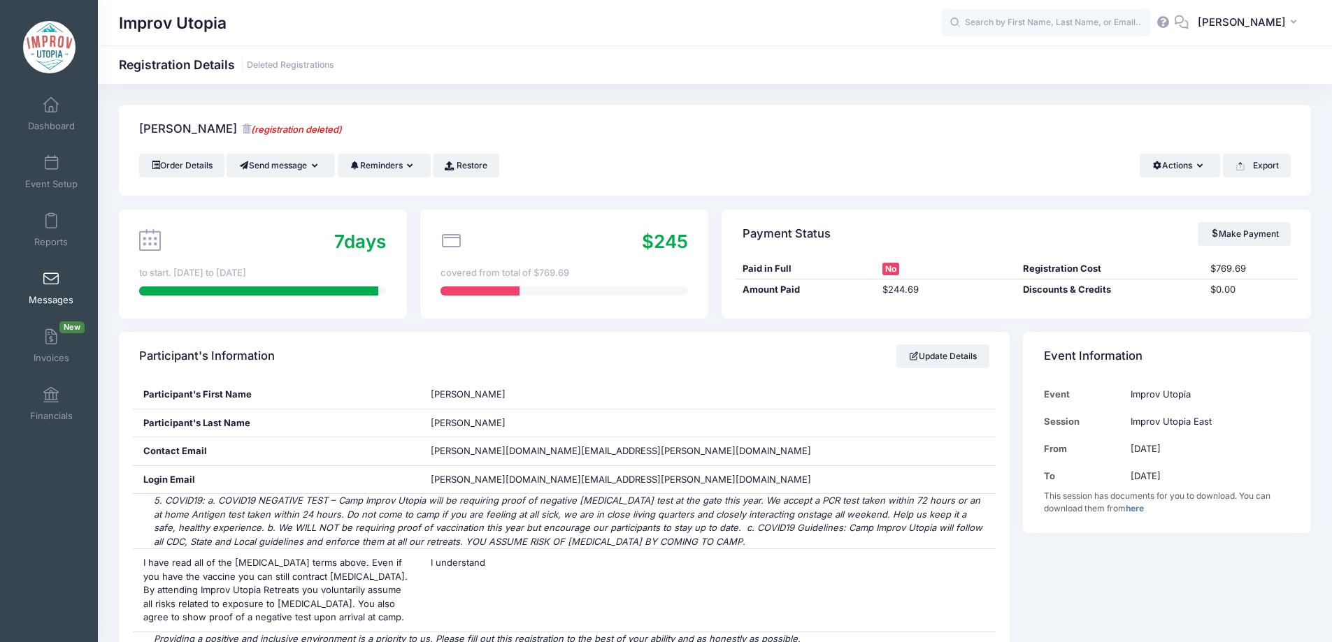
click at [57, 286] on link "Messages" at bounding box center [51, 288] width 66 height 49
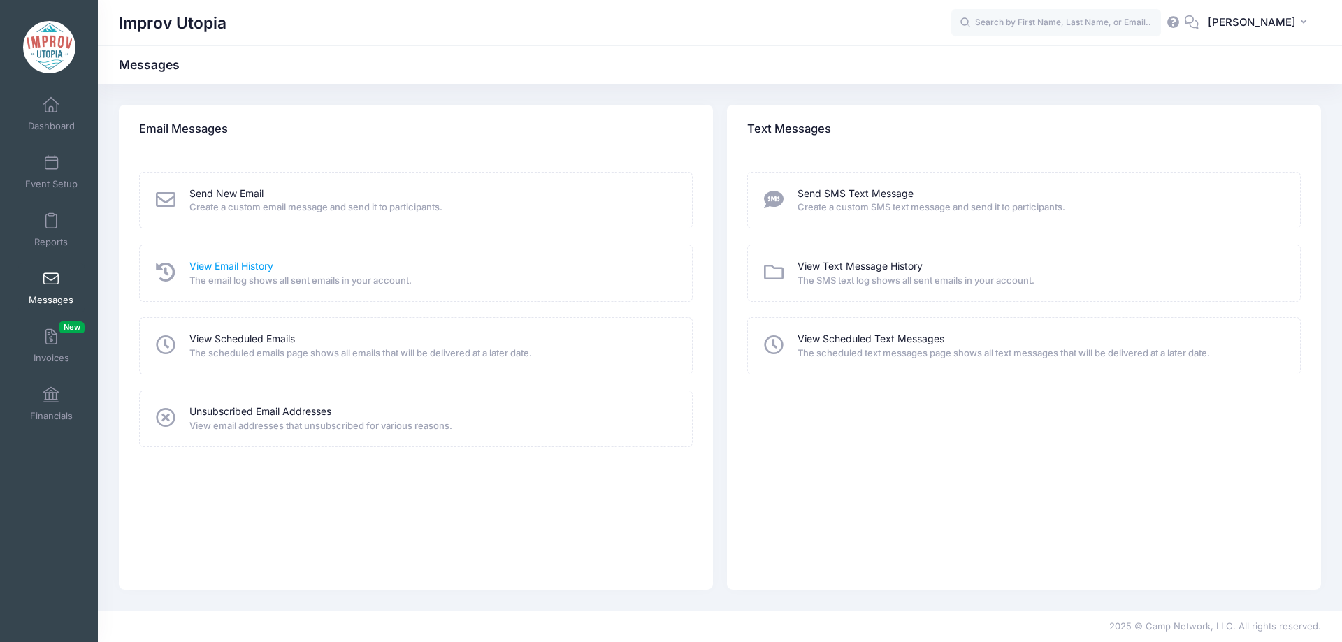
click at [210, 268] on link "View Email History" at bounding box center [231, 266] width 84 height 15
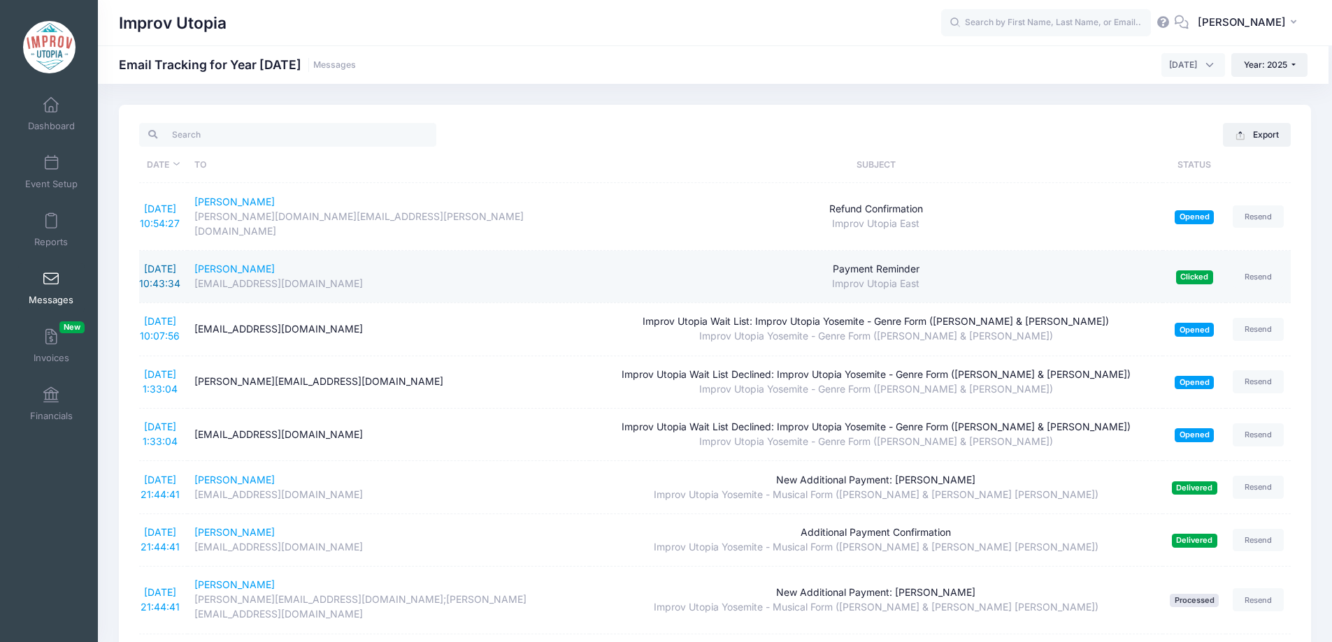
click at [166, 263] on link "8/21/2025 10:43:34" at bounding box center [159, 276] width 41 height 27
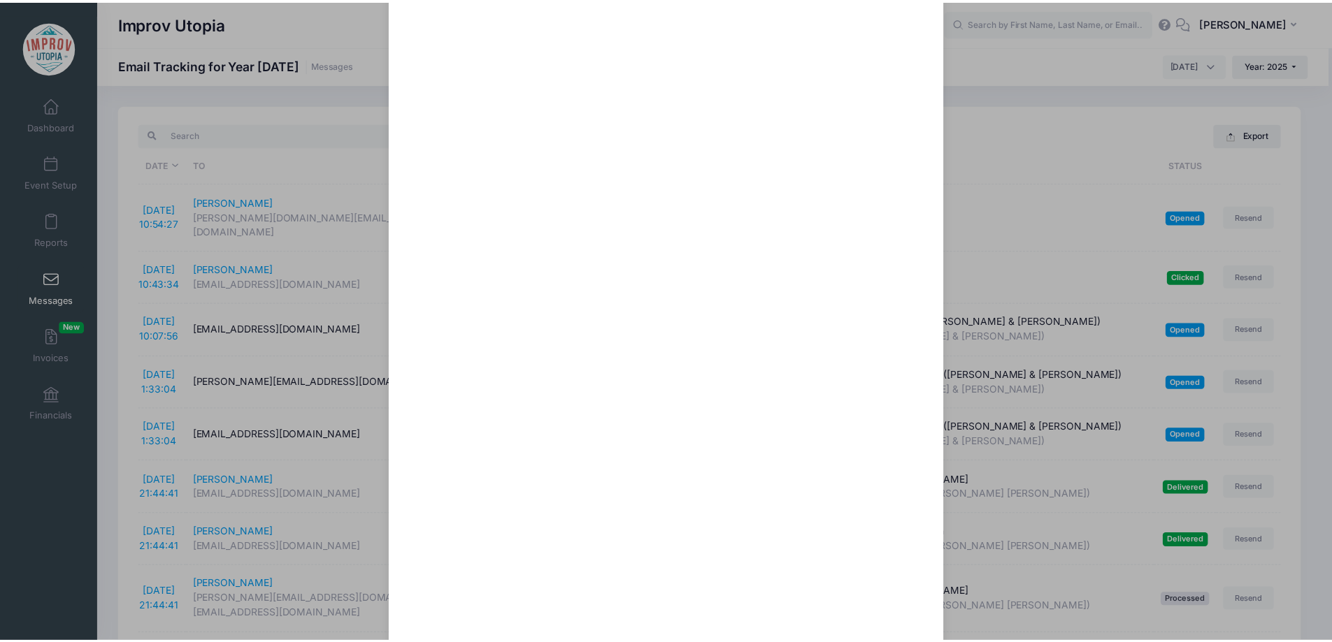
scroll to position [254, 0]
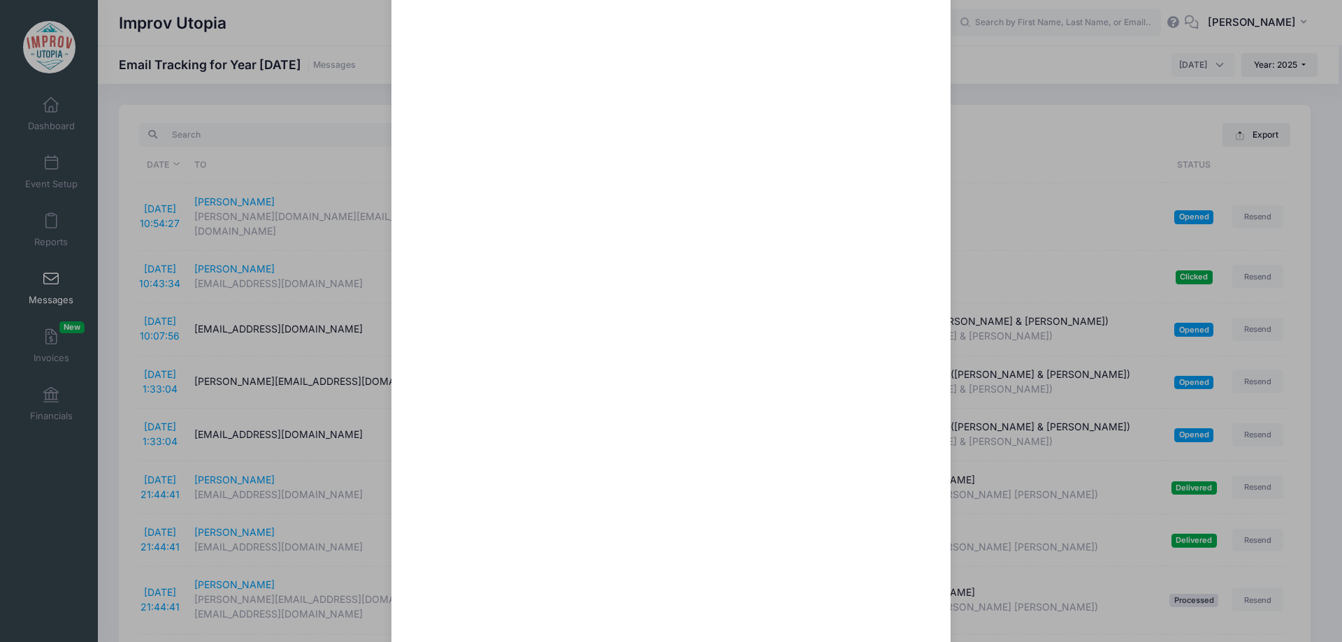
click at [120, 249] on div "Payment Reminder Sent: 8/21/2025 10:43:34 Clicked on 8/21/2025 10:44:13 To: all…" at bounding box center [671, 321] width 1342 height 642
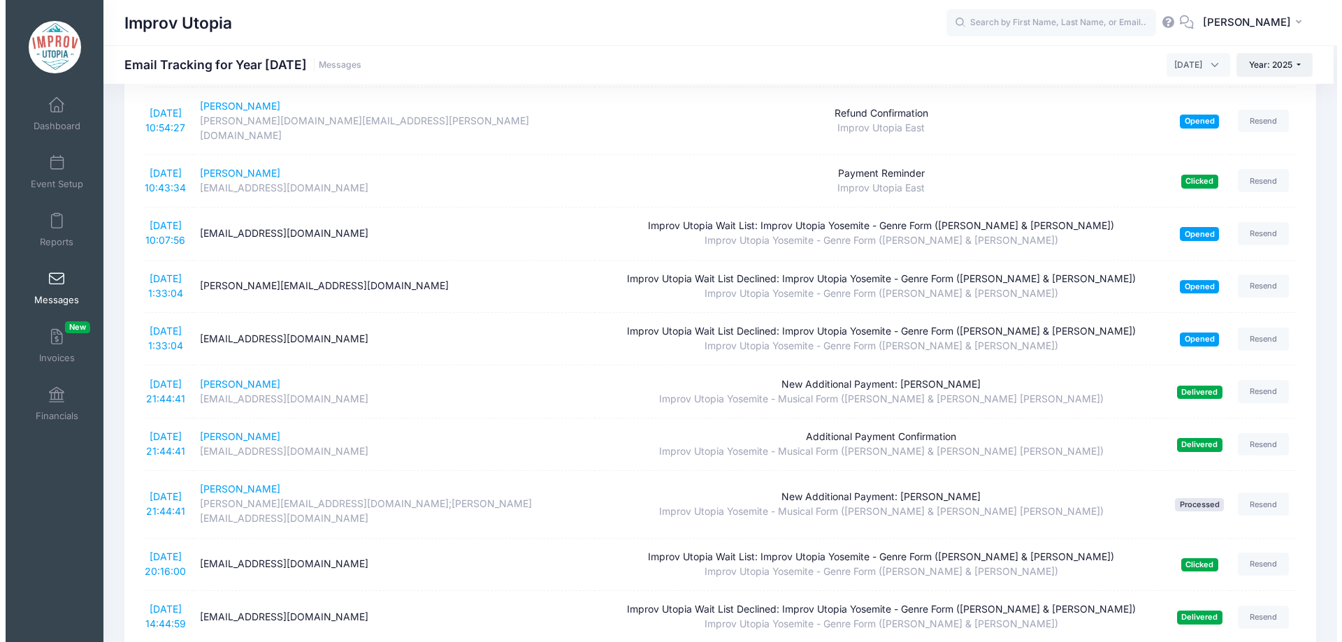
scroll to position [96, 0]
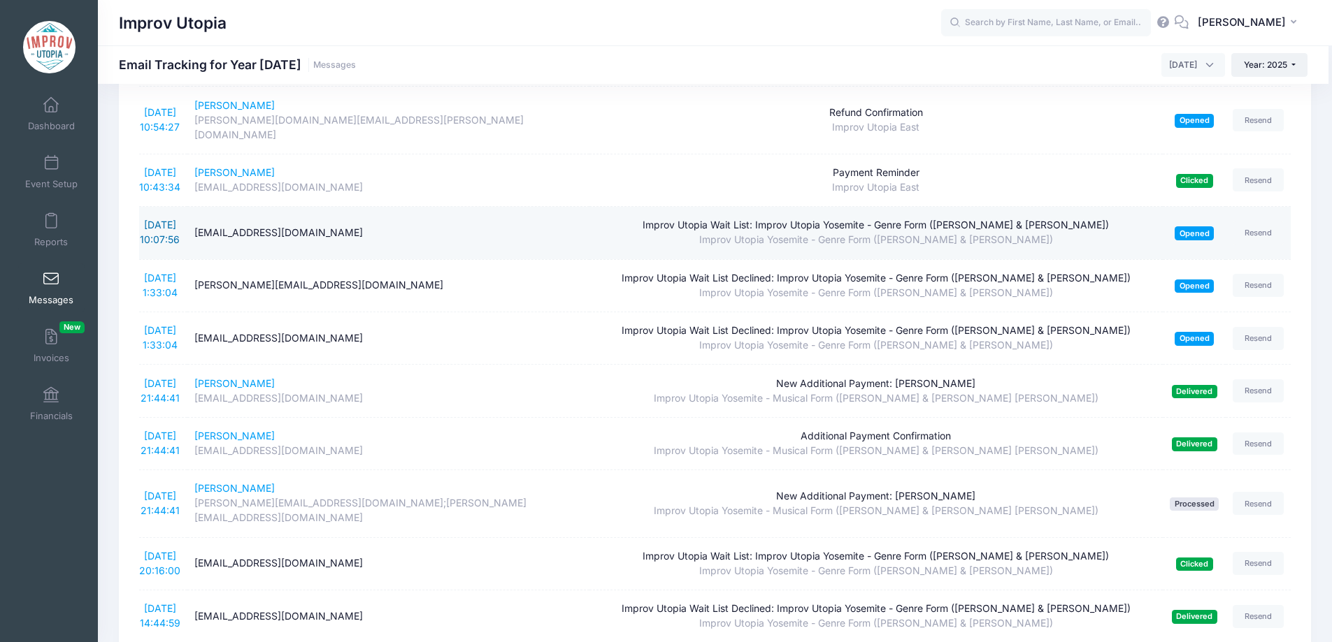
click at [164, 219] on link "8/21/2025 10:07:56" at bounding box center [160, 232] width 40 height 27
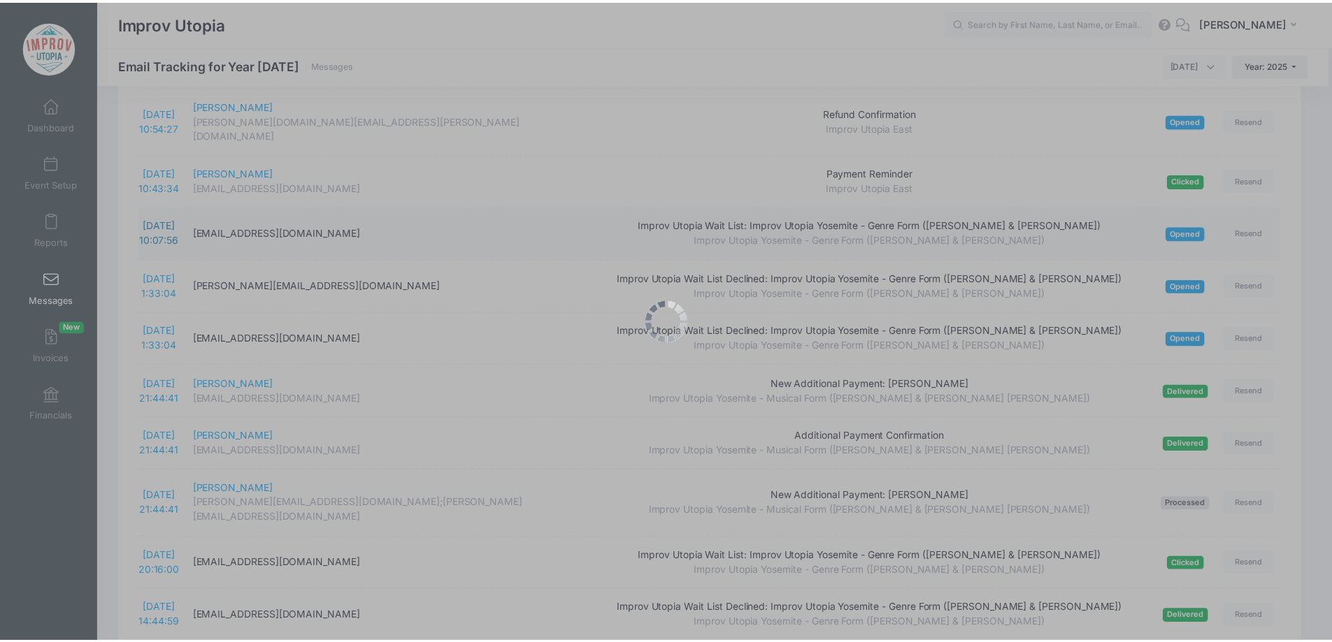
scroll to position [0, 0]
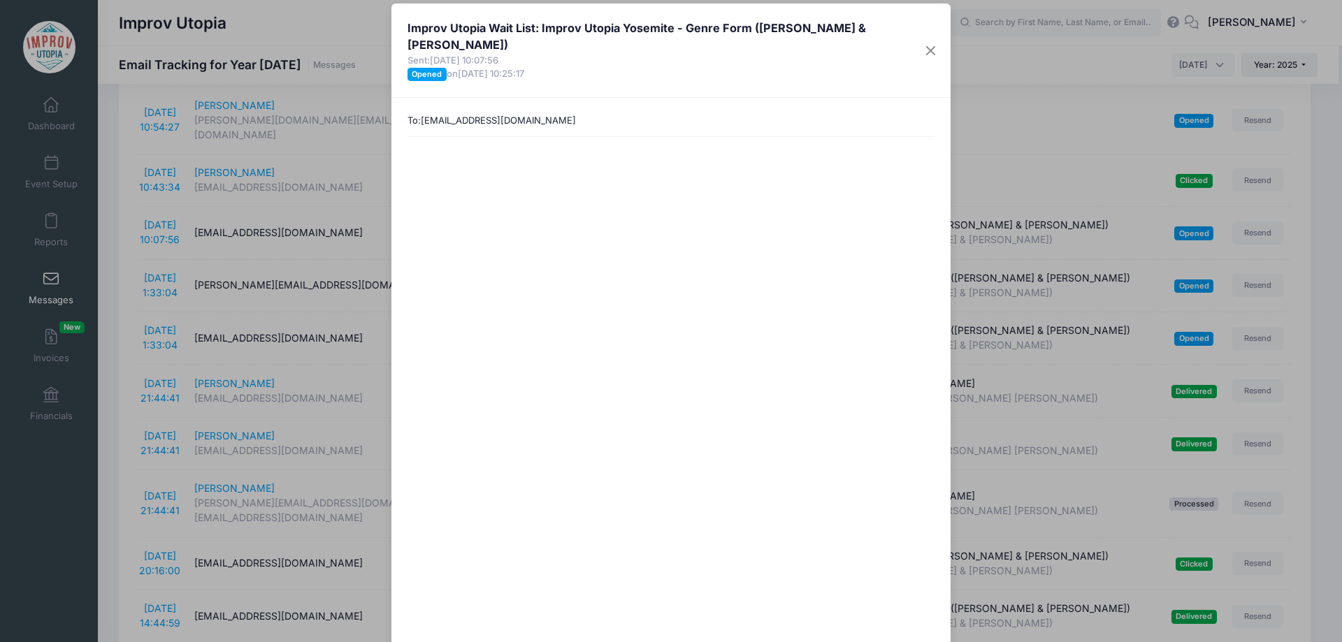
click at [122, 212] on div "Improv Utopia Wait List: Improv Utopia Yosemite - Genre Form (Nick Armstrong & …" at bounding box center [671, 321] width 1342 height 642
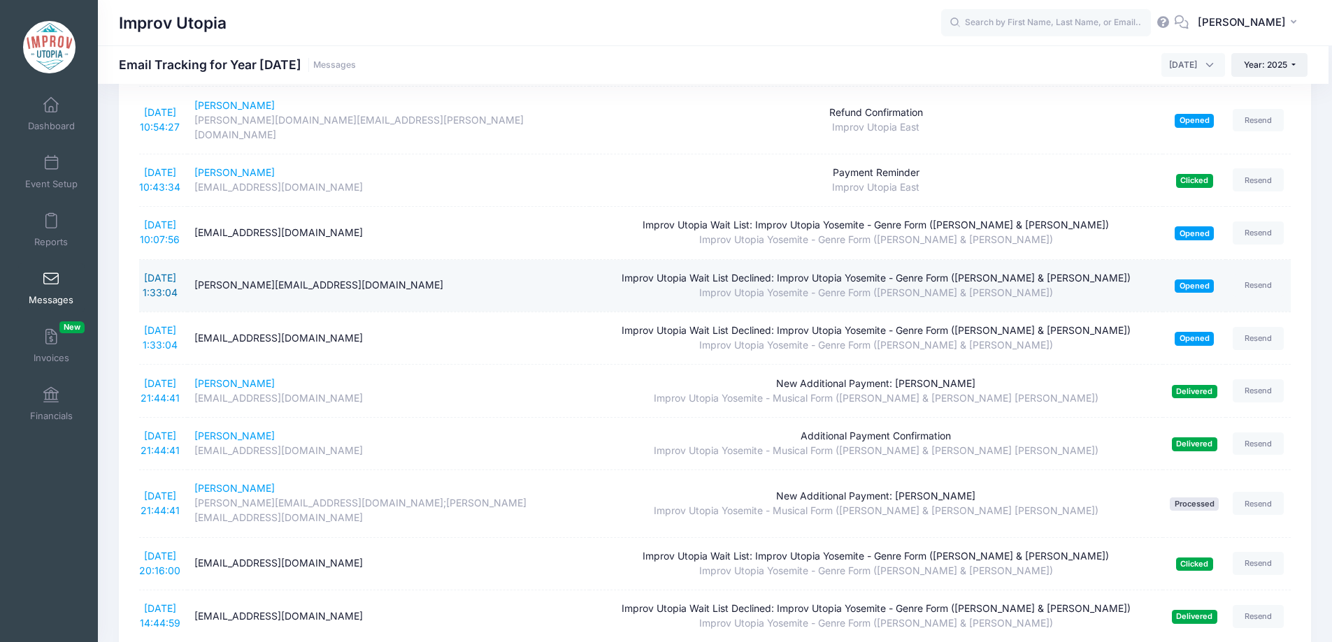
click at [155, 272] on link "8/21/2025 1:33:04" at bounding box center [160, 285] width 35 height 27
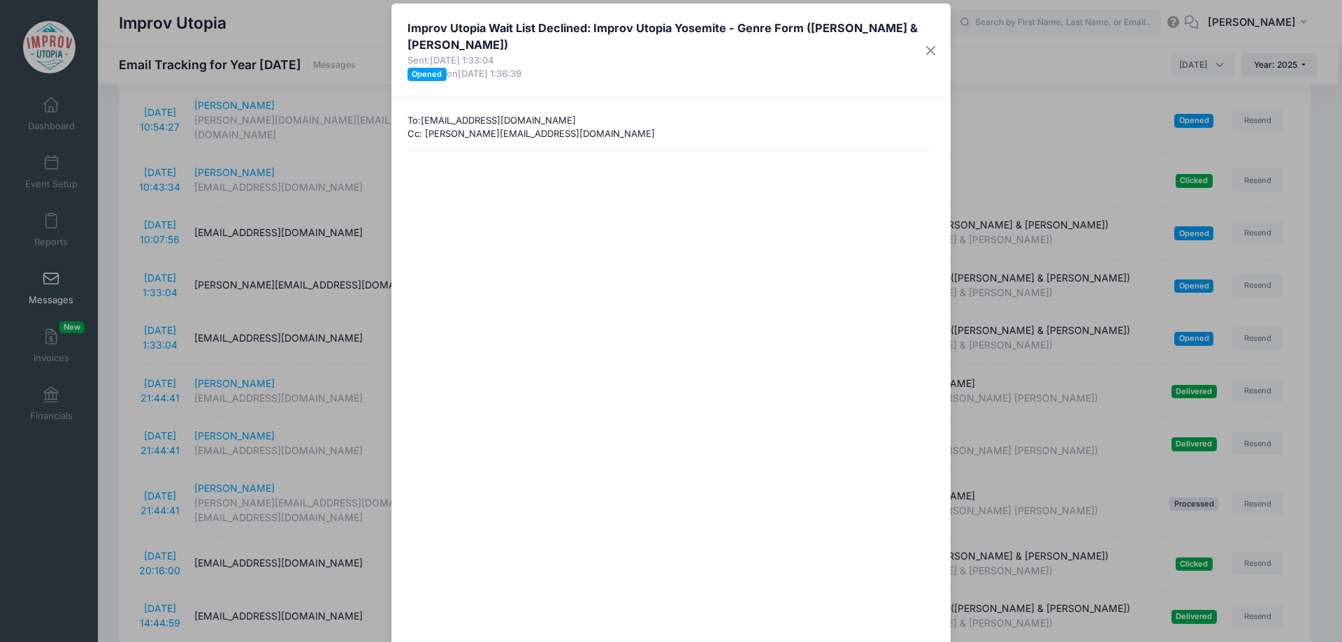
click at [113, 266] on div "Improv Utopia Wait List Declined: Improv Utopia Yosemite - Genre Form (Nick Arm…" at bounding box center [671, 321] width 1342 height 642
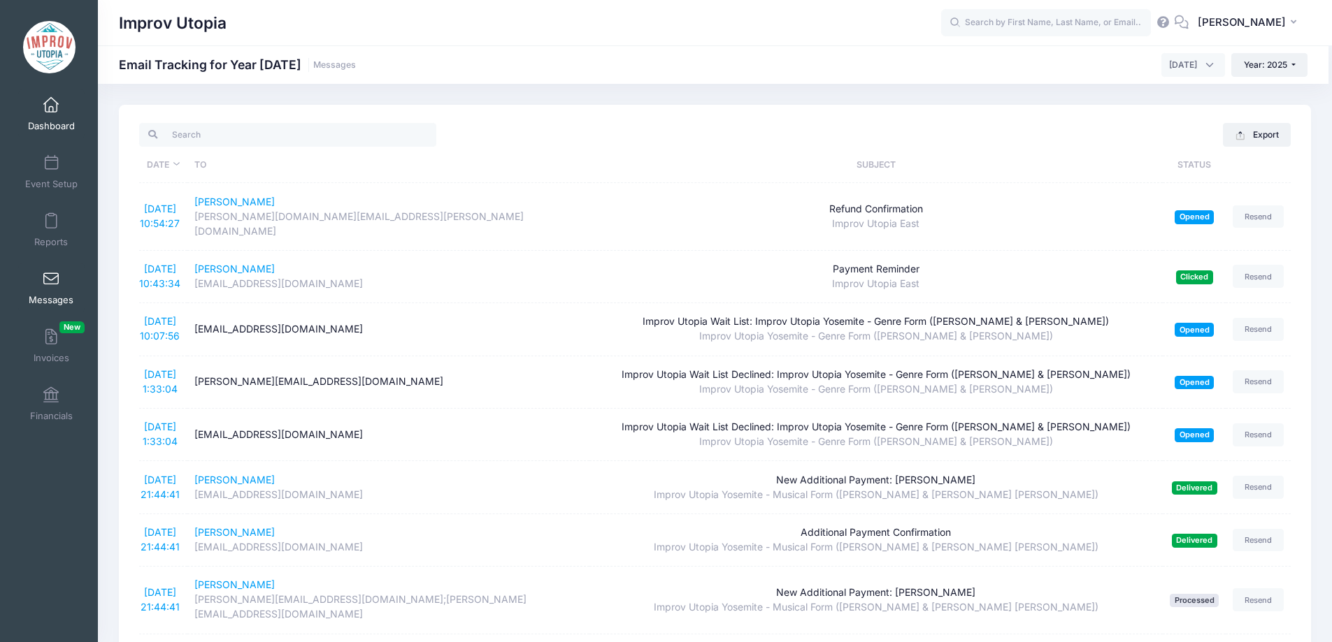
click at [51, 106] on span at bounding box center [51, 105] width 0 height 15
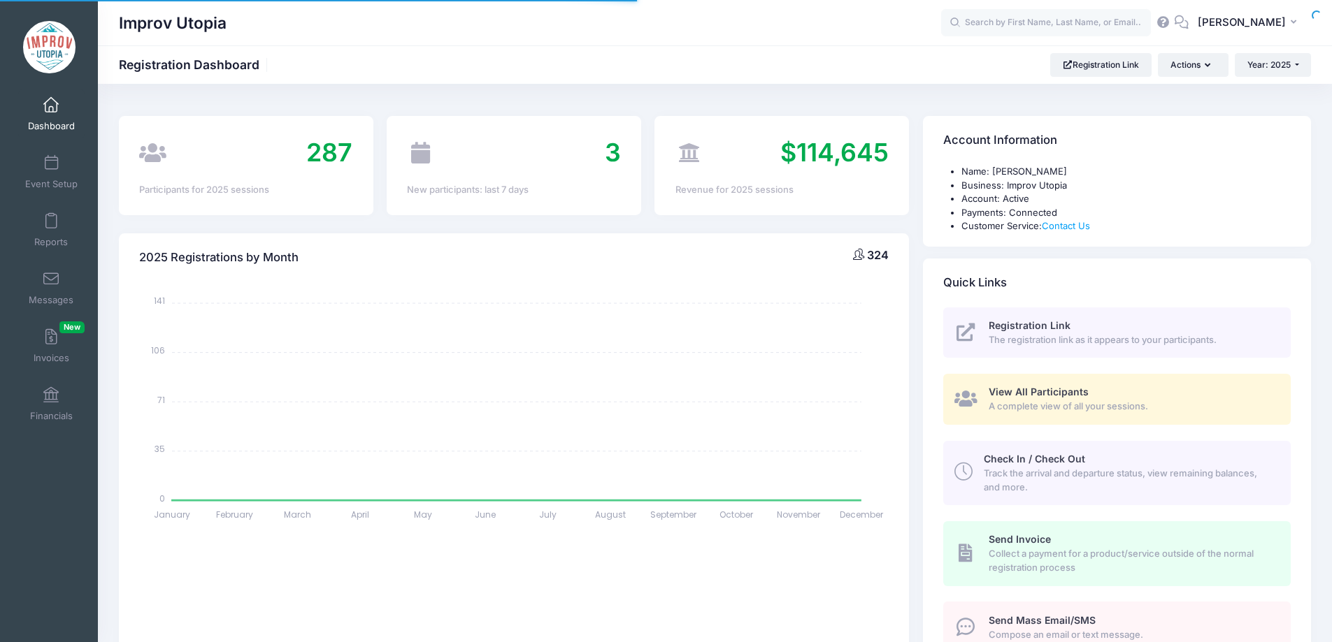
select select
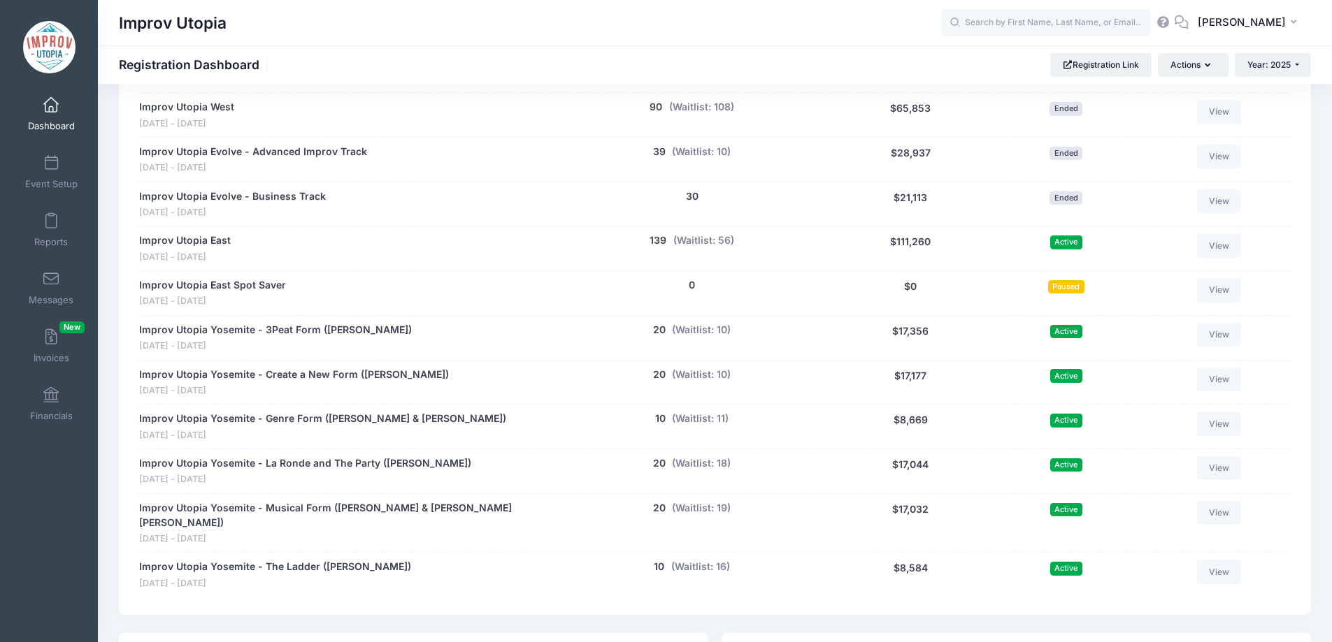
scroll to position [740, 0]
